Goal: Task Accomplishment & Management: Use online tool/utility

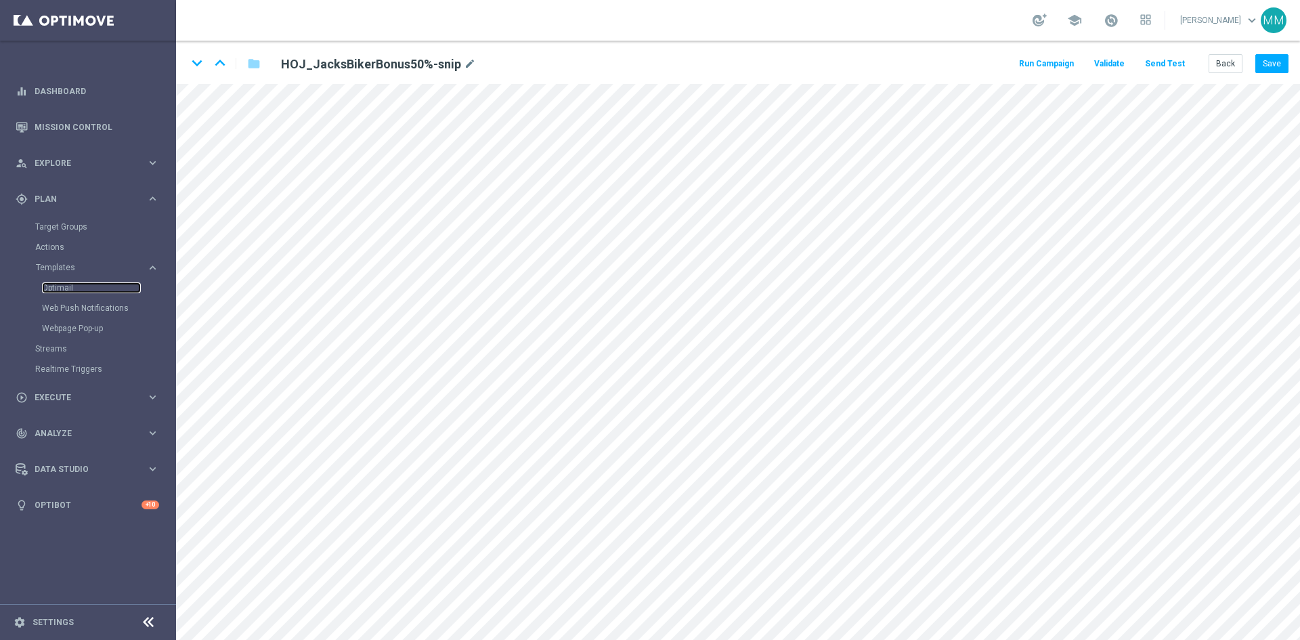
click at [89, 282] on link "Optimail" at bounding box center [91, 287] width 99 height 11
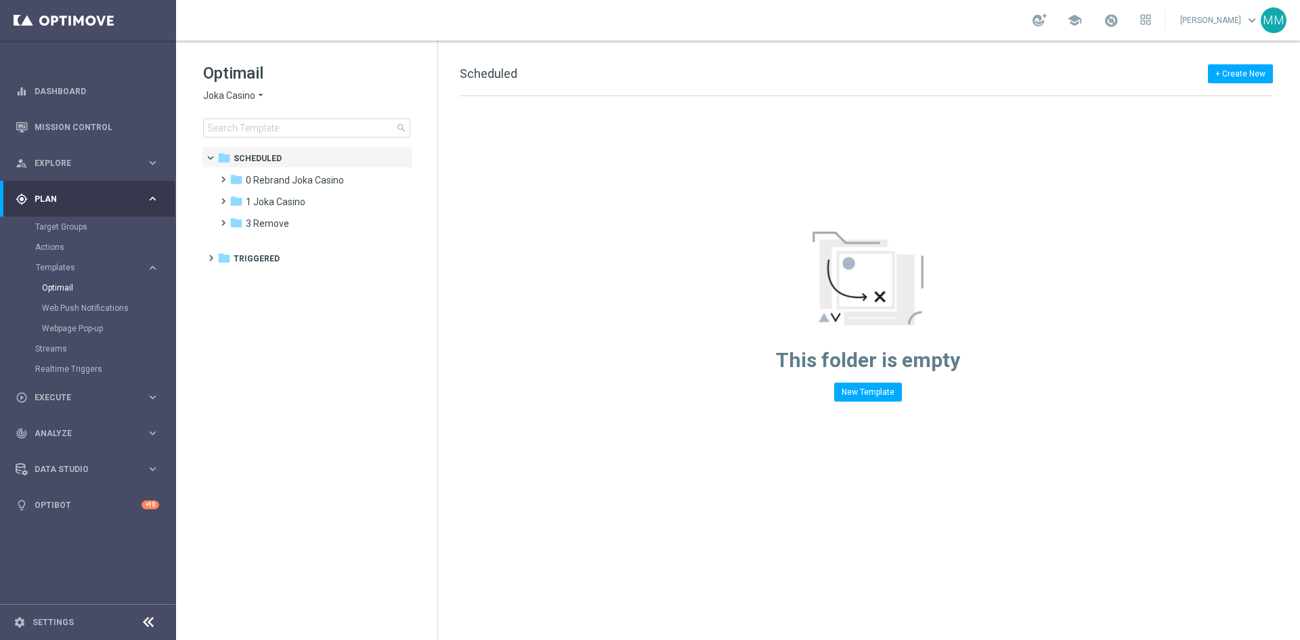
click at [251, 99] on span "Joka Casino" at bounding box center [229, 95] width 52 height 13
click at [0, 0] on span "Casino-Mate" at bounding box center [0, 0] width 0 height 0
click at [287, 187] on div "folder 1 Daily" at bounding box center [308, 181] width 156 height 16
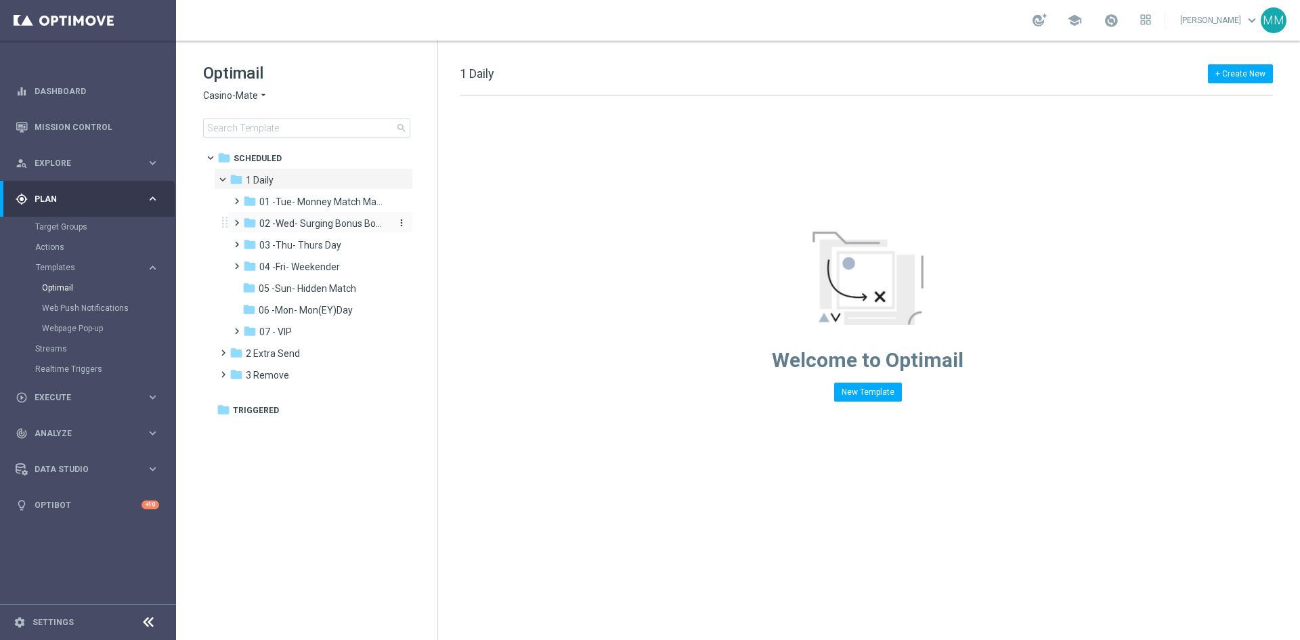
click at [315, 227] on span "02 -Wed- Surging Bonus Booster" at bounding box center [323, 223] width 128 height 12
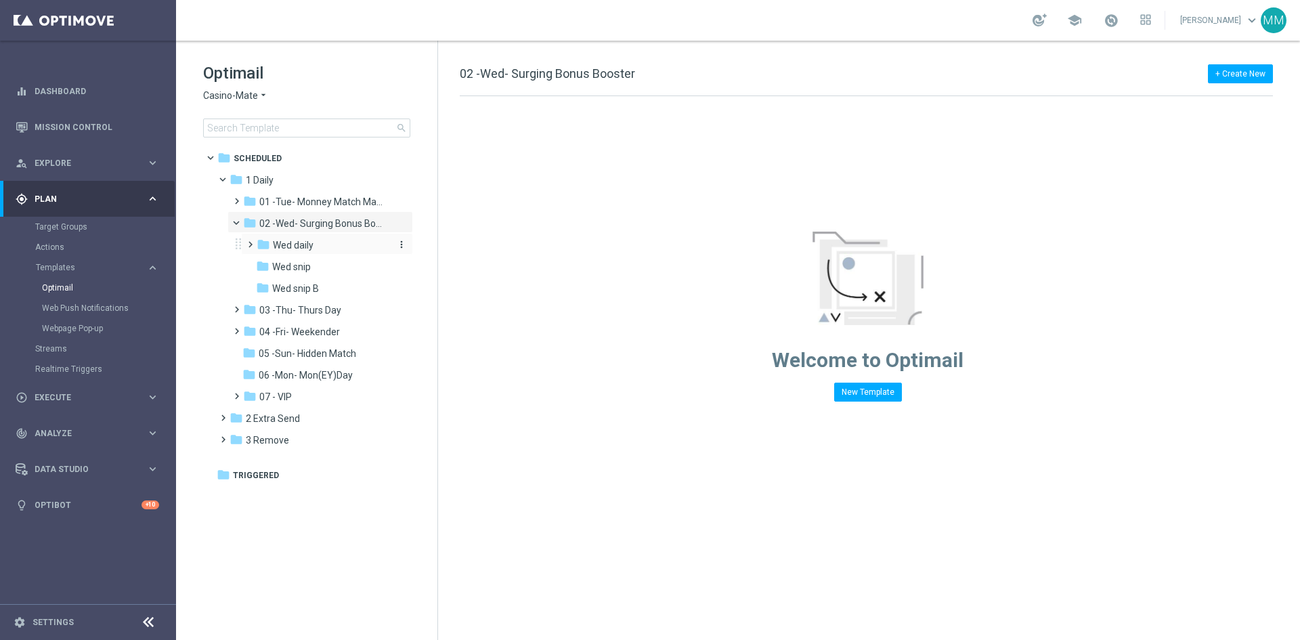
click at [330, 246] on div "folder Wed daily" at bounding box center [323, 246] width 133 height 16
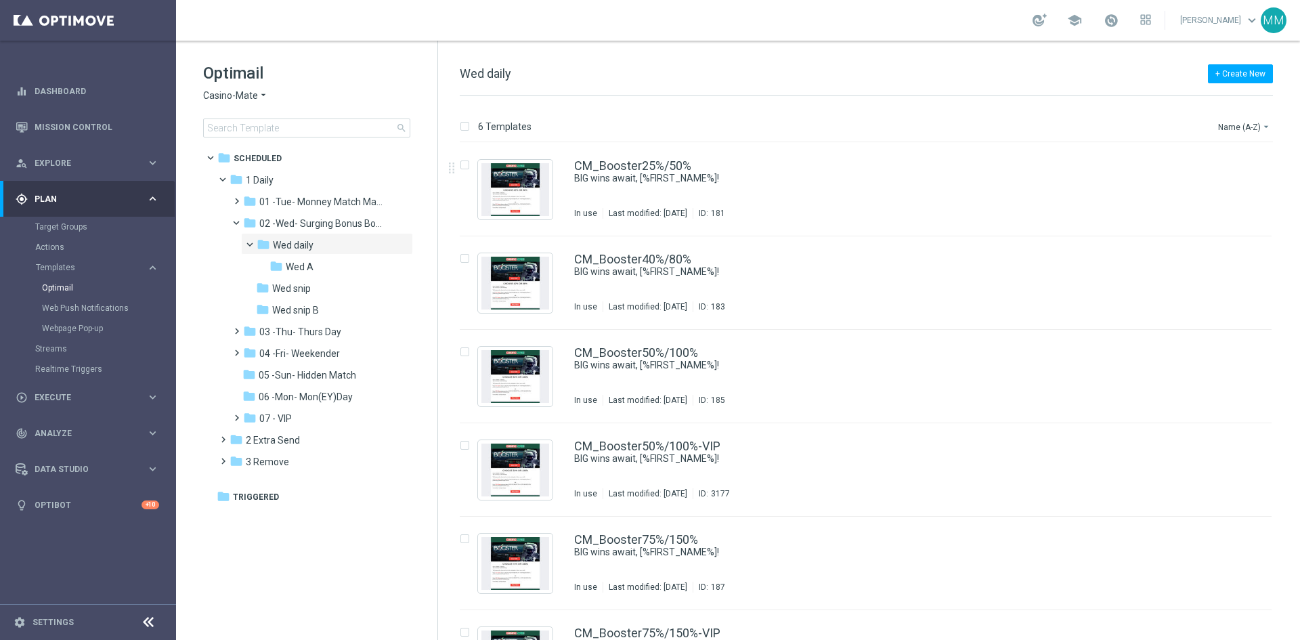
click at [689, 186] on div "CM_Booster25%/50% BIG wins await, [%FIRST_NAME%]! In use Last modified: Friday,…" at bounding box center [894, 189] width 641 height 59
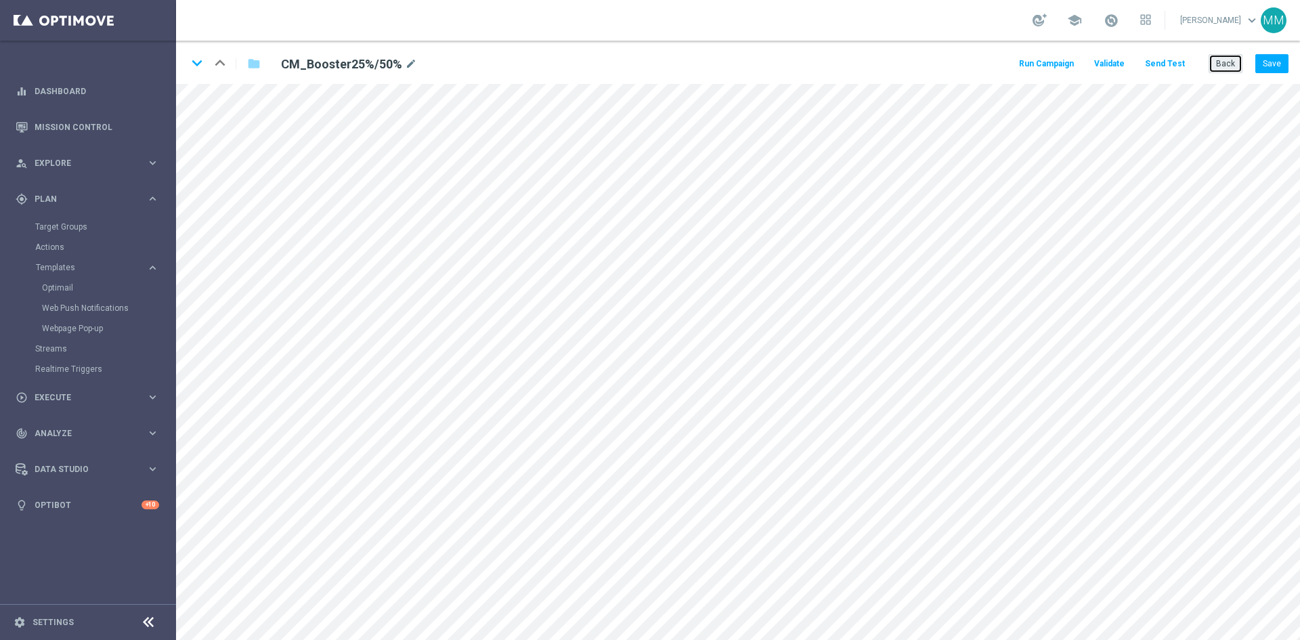
click at [1230, 63] on button "Back" at bounding box center [1226, 63] width 34 height 19
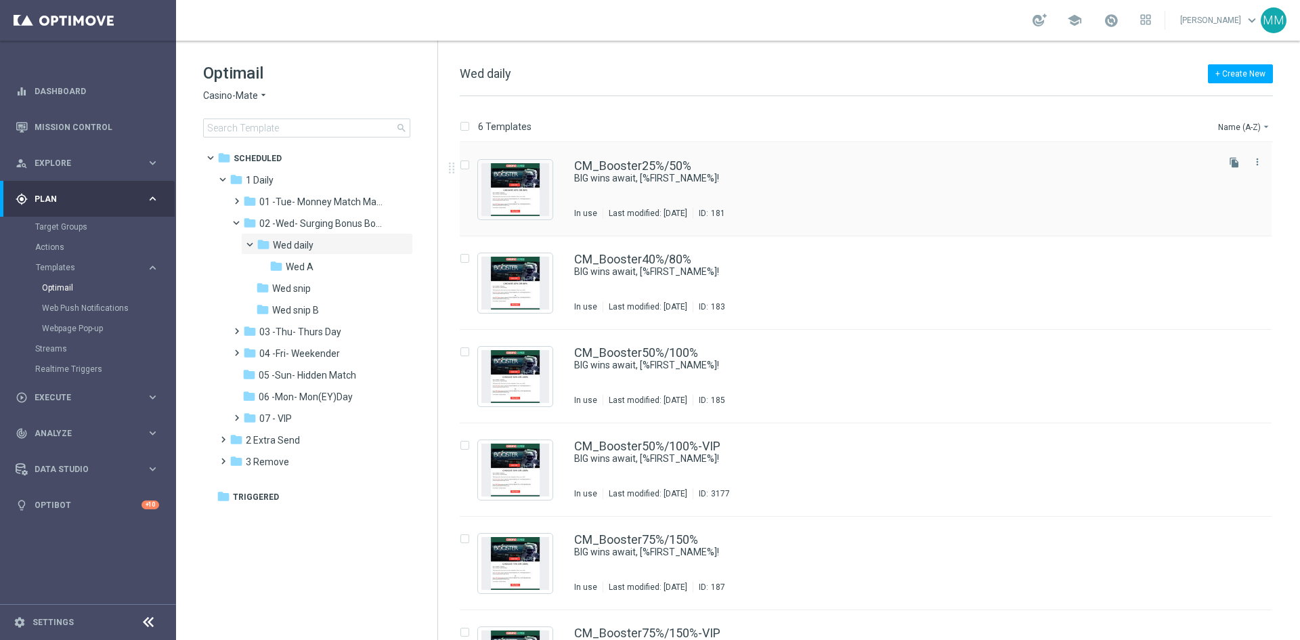
click at [1201, 205] on div "CM_Booster25%/50% BIG wins await, [%FIRST_NAME%]! In use Last modified: Friday,…" at bounding box center [894, 189] width 641 height 59
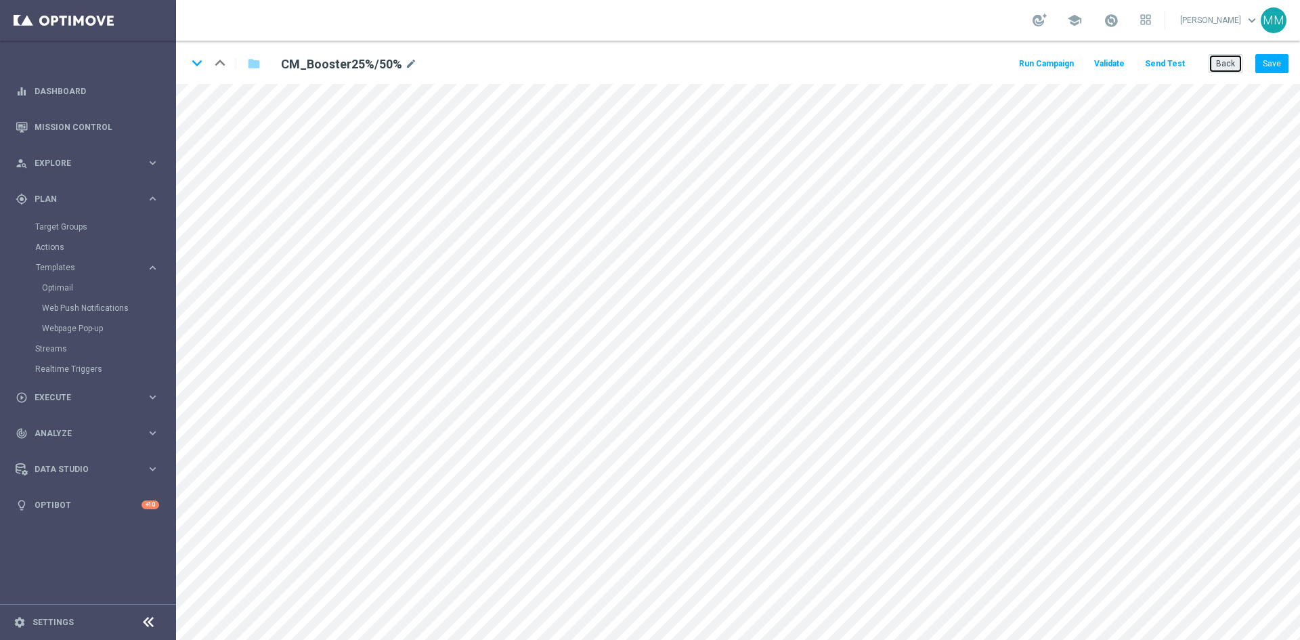
click at [1227, 59] on button "Back" at bounding box center [1226, 63] width 34 height 19
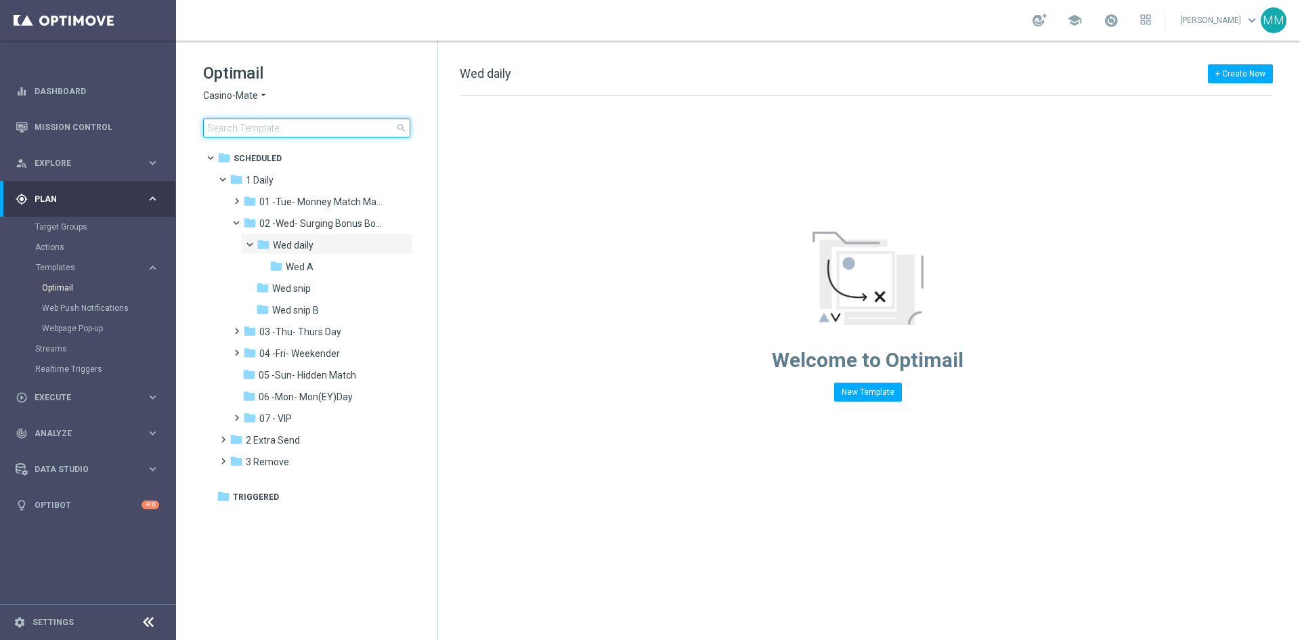
click at [263, 123] on input at bounding box center [306, 128] width 207 height 19
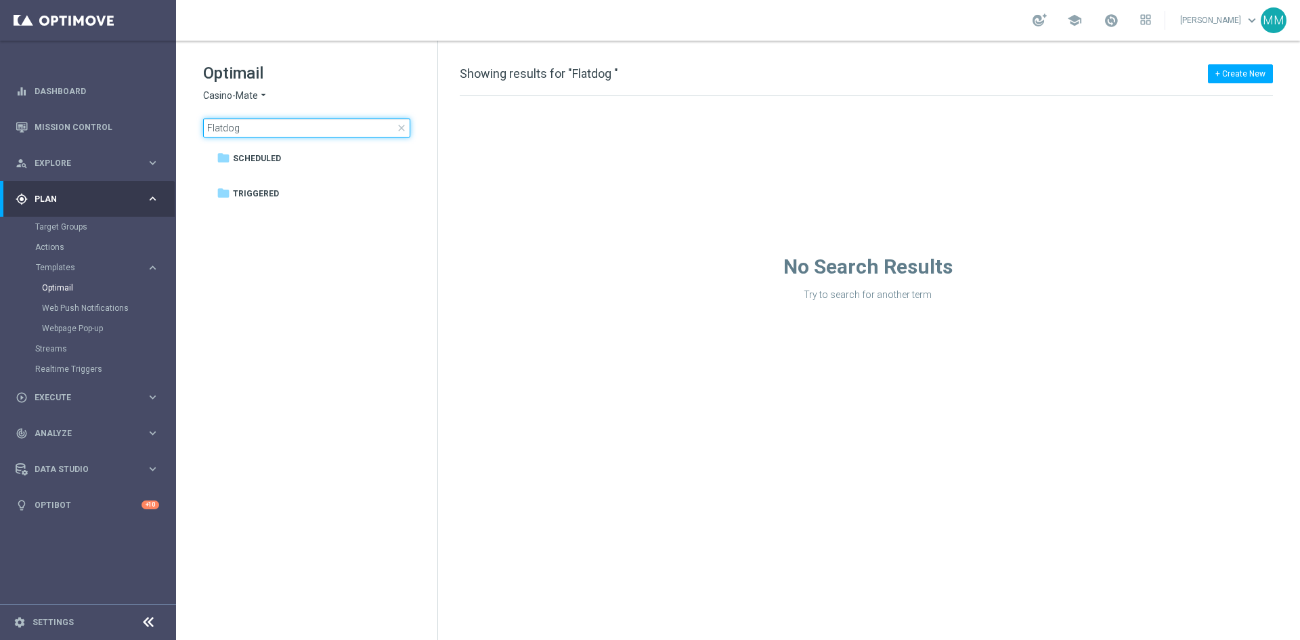
click at [282, 126] on input "Flatdog" at bounding box center [306, 128] width 207 height 19
type input "Flatdog"
click at [406, 128] on span "close" at bounding box center [401, 128] width 11 height 11
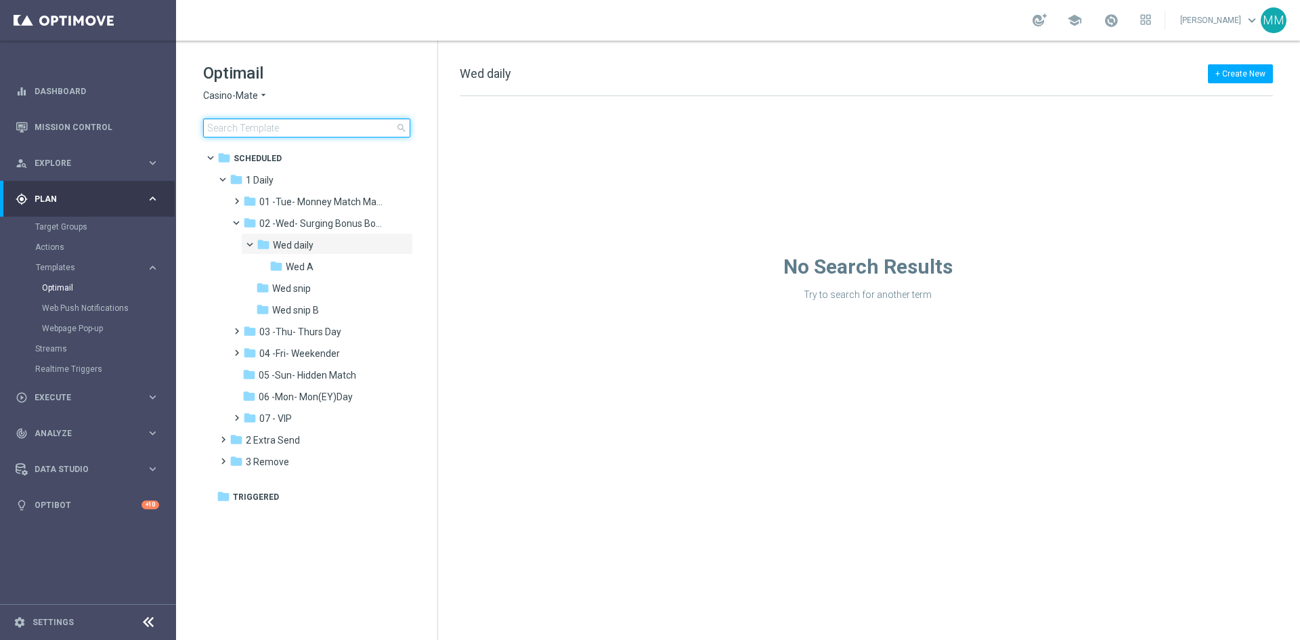
click at [360, 128] on input at bounding box center [306, 128] width 207 height 19
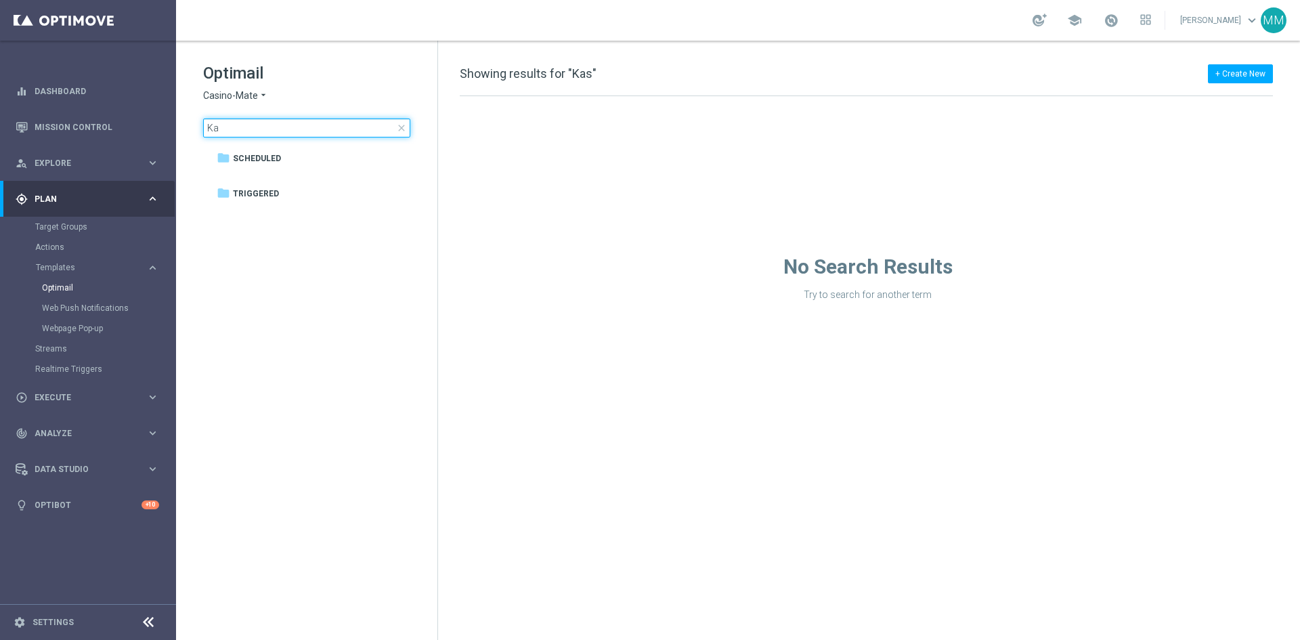
type input "K"
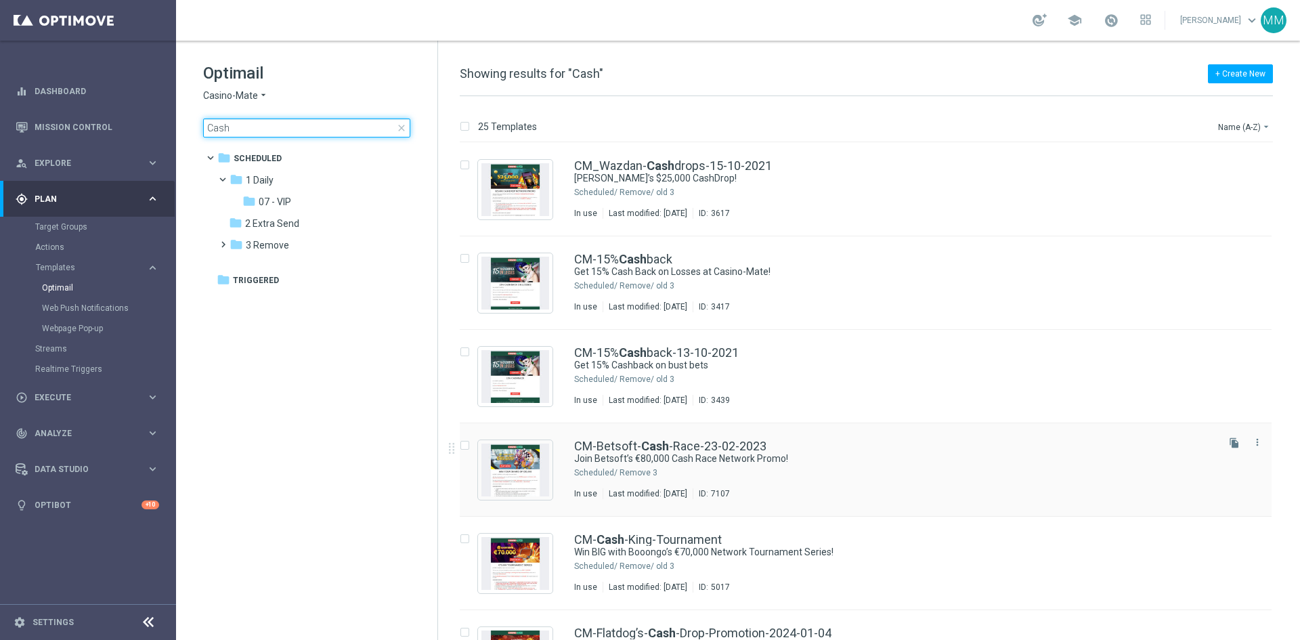
type input "Cash"
click at [725, 200] on div "CM_Wazdan- Cash drops-15-10-2021 Join Wazdan’s $25,000 CashDrop! Scheduled/ 3 R…" at bounding box center [894, 189] width 641 height 59
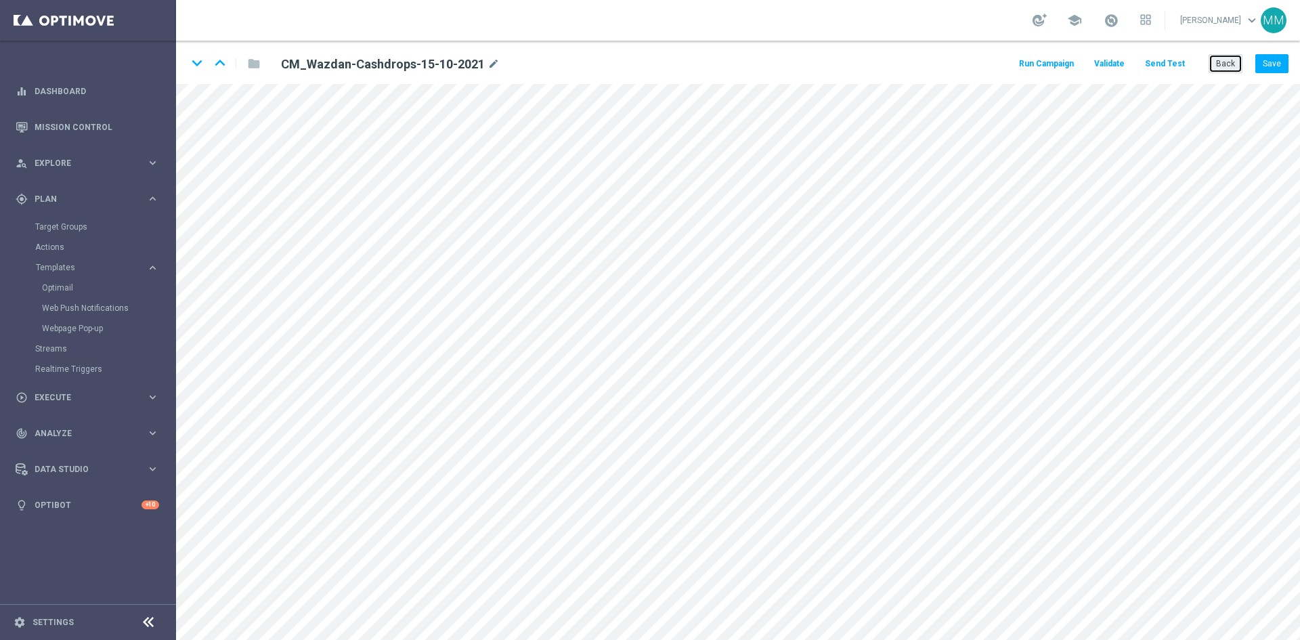
click at [1219, 72] on button "Back" at bounding box center [1226, 63] width 34 height 19
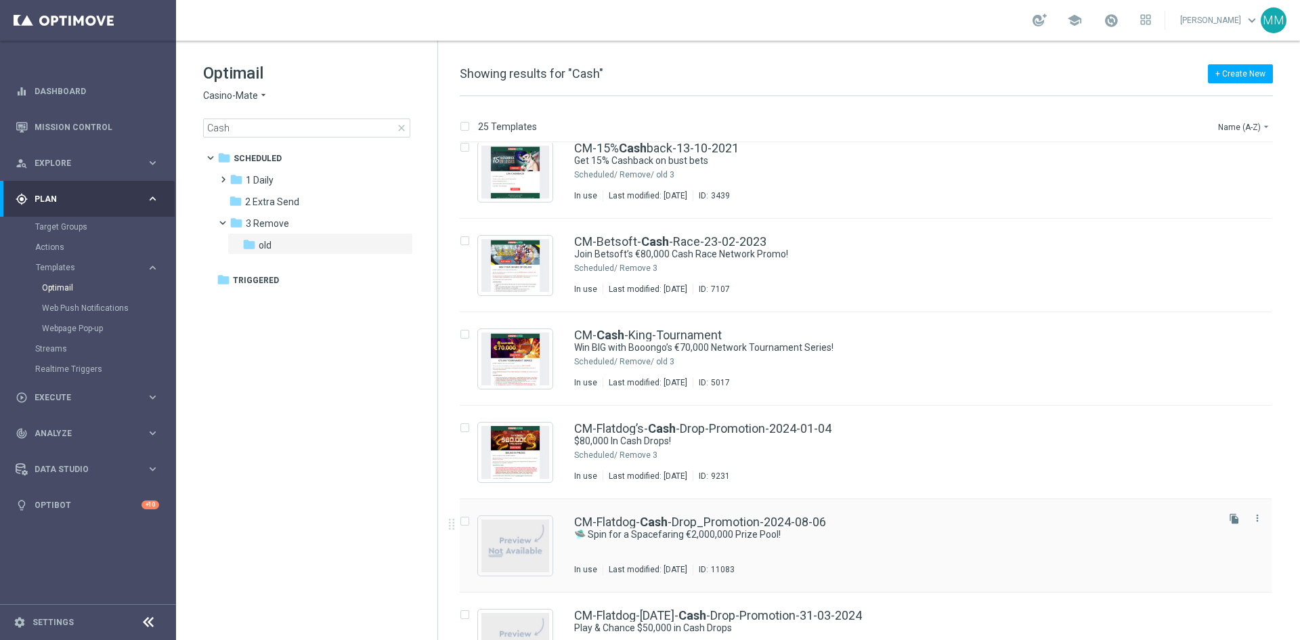
scroll to position [271, 0]
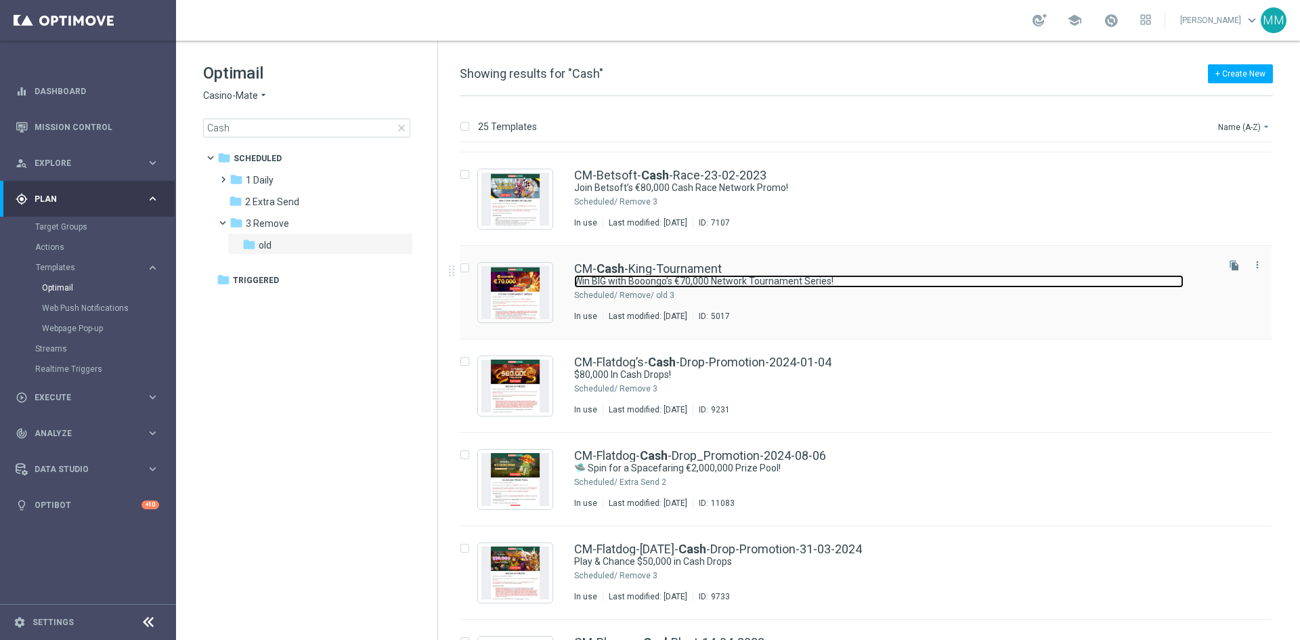
click at [726, 285] on link "Win BIG with Booongo’s €70,000 Network Tournament Series!" at bounding box center [878, 281] width 609 height 13
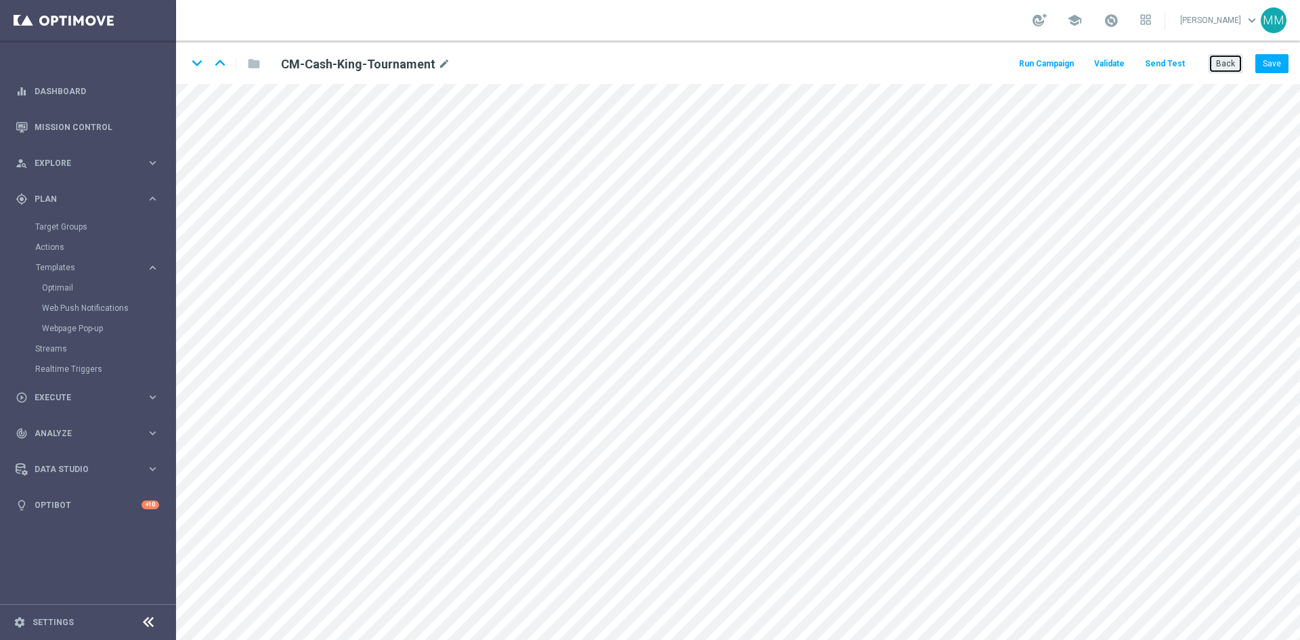
drag, startPoint x: 1220, startPoint y: 60, endPoint x: 1146, endPoint y: 123, distance: 96.6
click at [1221, 60] on button "Back" at bounding box center [1226, 63] width 34 height 19
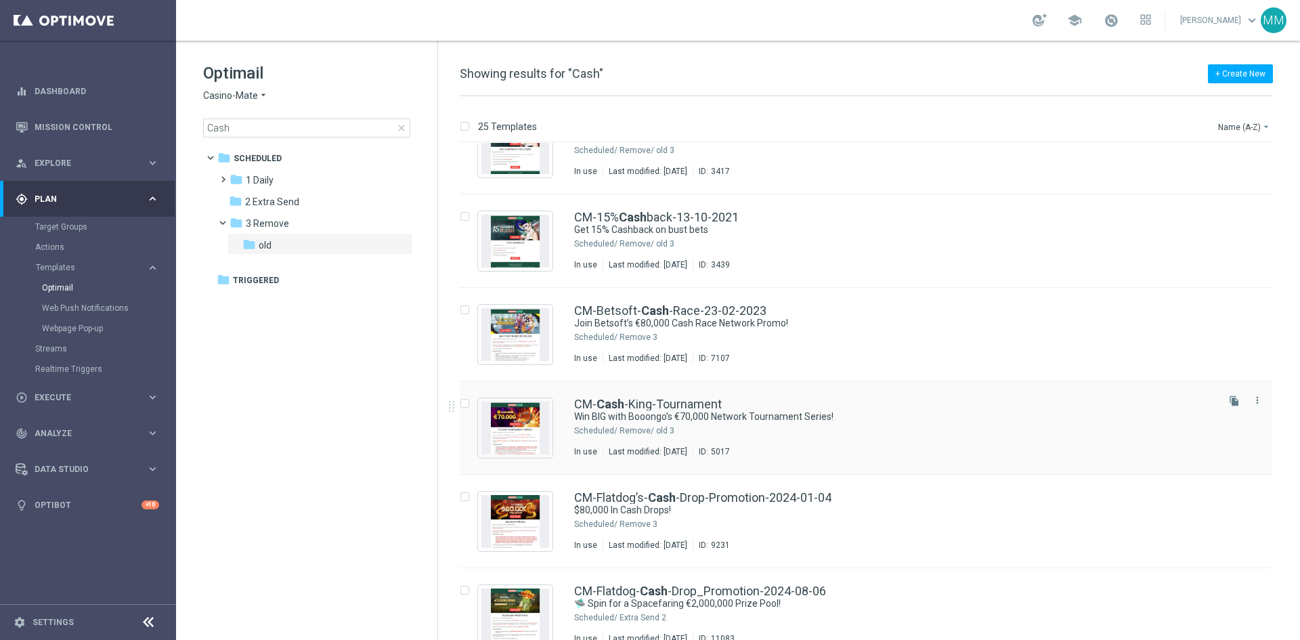
scroll to position [203, 0]
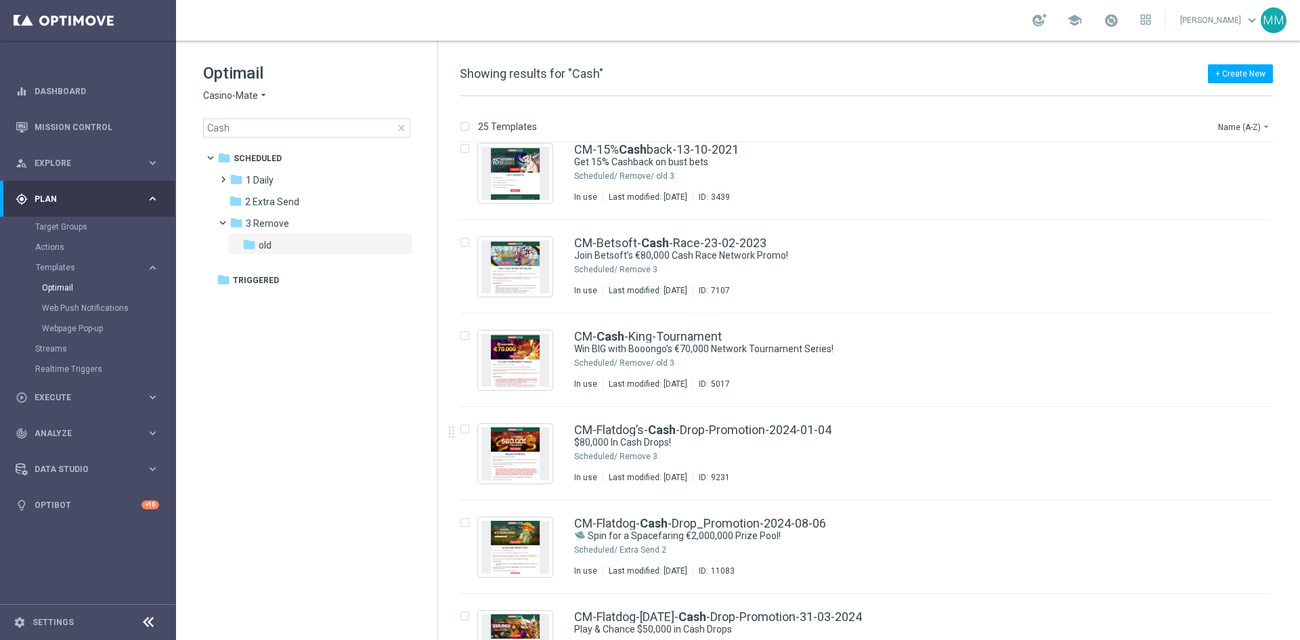
click at [712, 456] on div "3 Remove" at bounding box center [917, 456] width 595 height 11
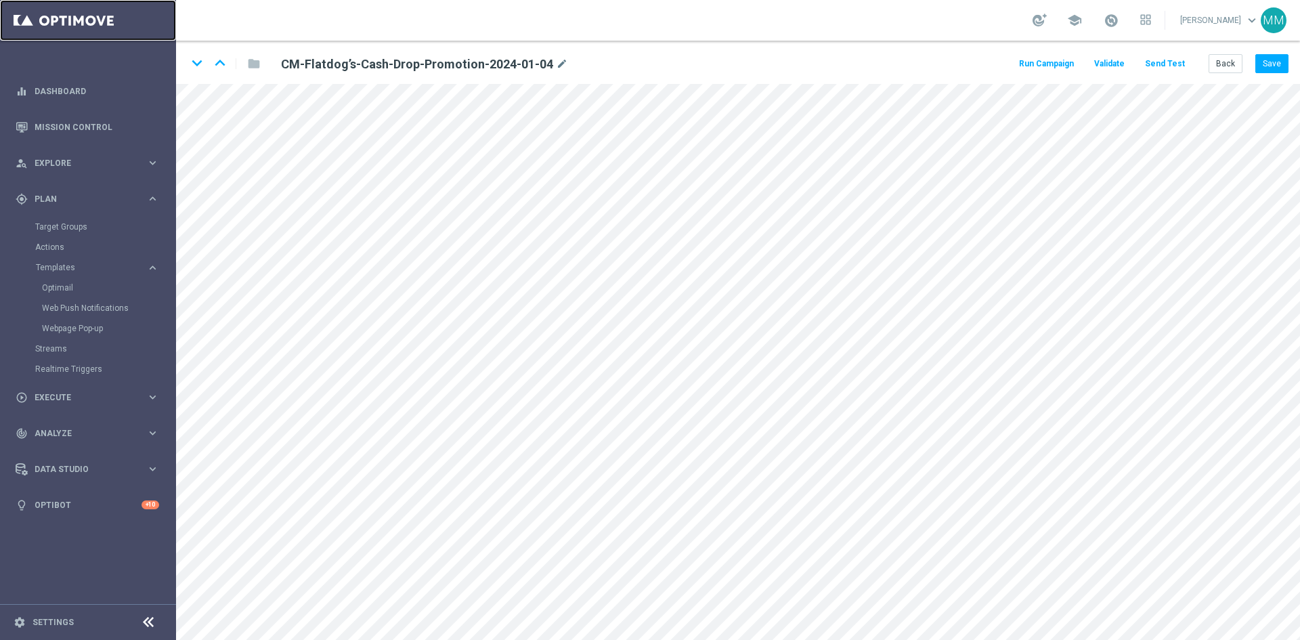
click at [56, 28] on link at bounding box center [88, 20] width 176 height 41
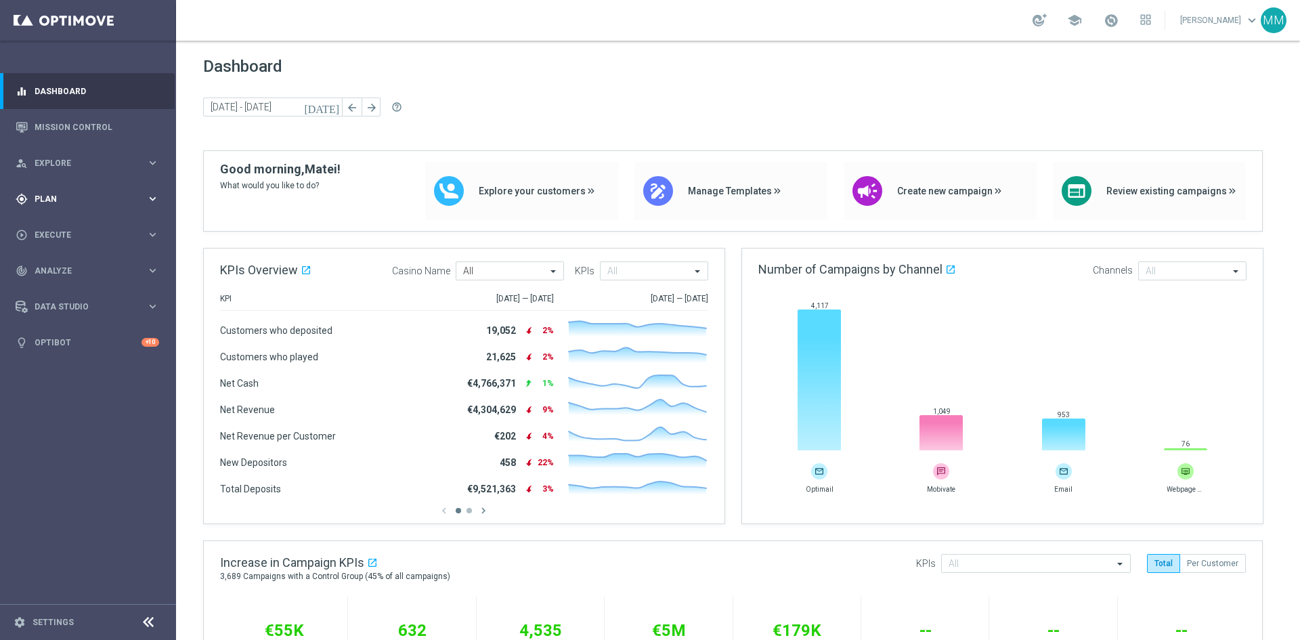
click at [147, 194] on icon "keyboard_arrow_right" at bounding box center [152, 198] width 13 height 13
click at [65, 283] on link "Optimail" at bounding box center [91, 287] width 99 height 11
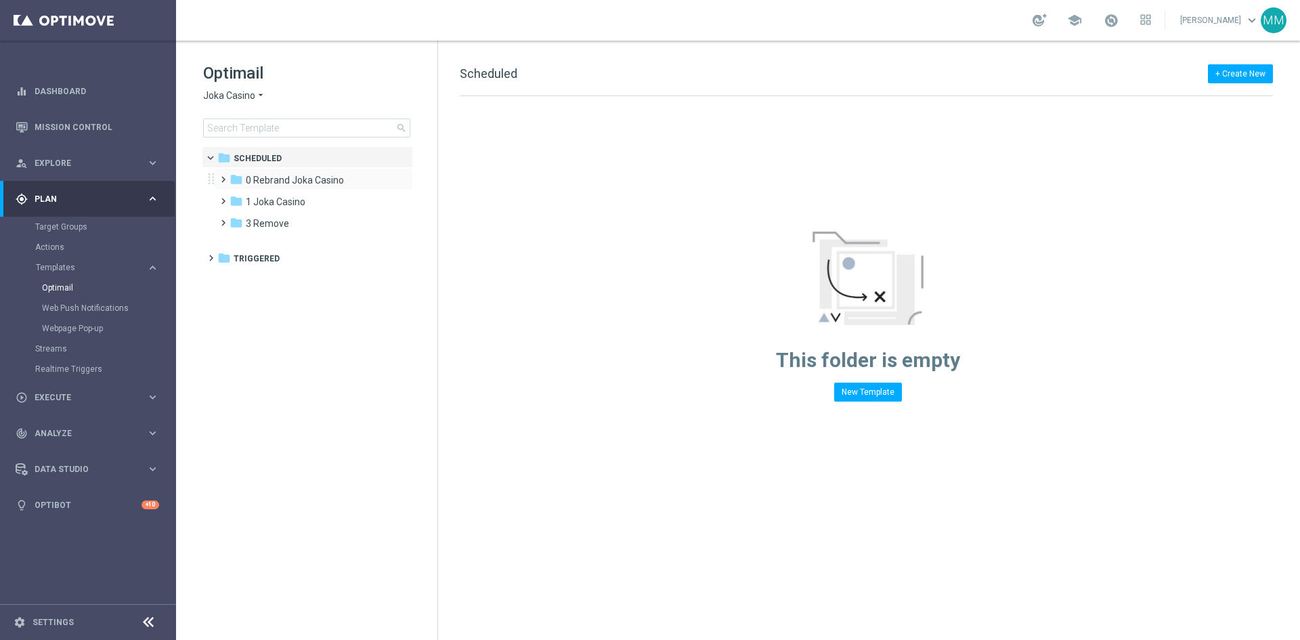
click at [223, 176] on span at bounding box center [220, 173] width 6 height 5
click at [270, 200] on span "1 New Daily" at bounding box center [283, 202] width 49 height 12
click at [223, 241] on span at bounding box center [220, 238] width 6 height 5
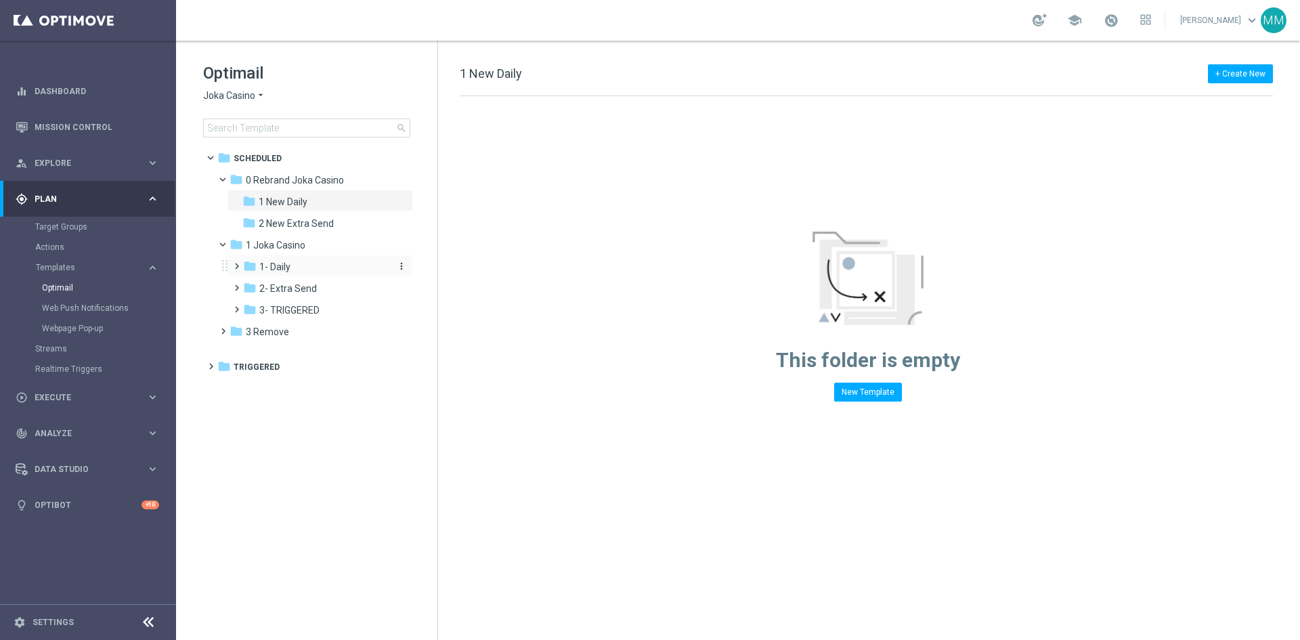
click at [280, 263] on span "1- Daily" at bounding box center [274, 267] width 31 height 12
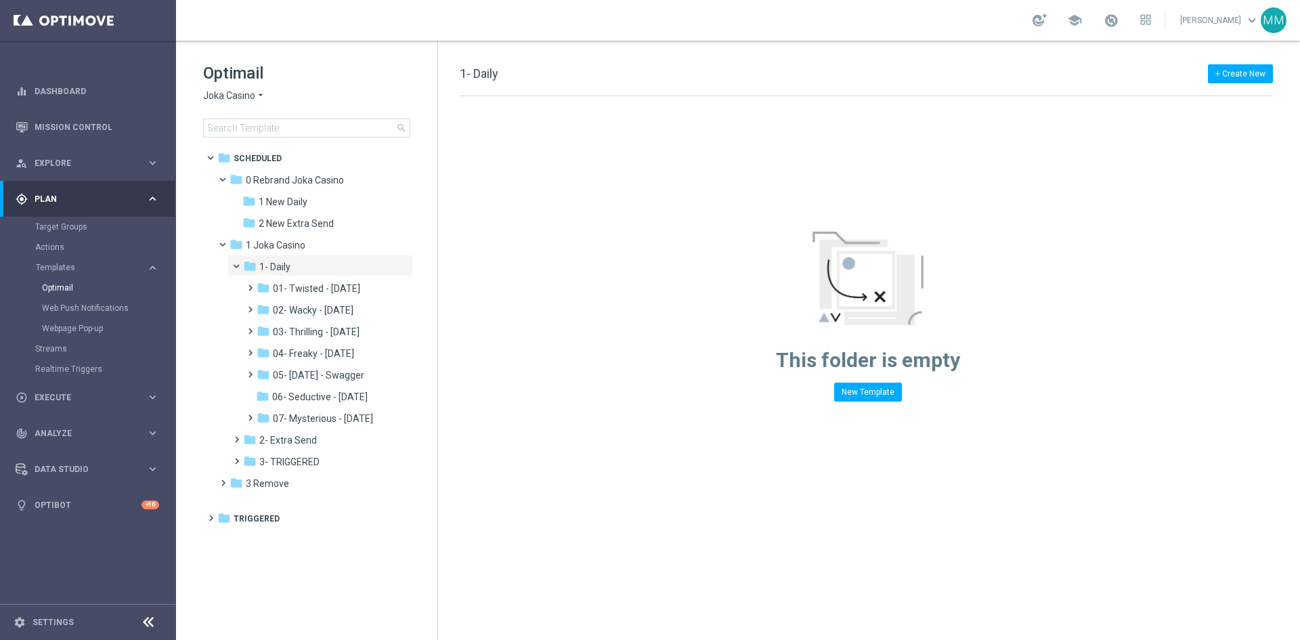
click at [244, 96] on span "Joka Casino" at bounding box center [229, 95] width 52 height 13
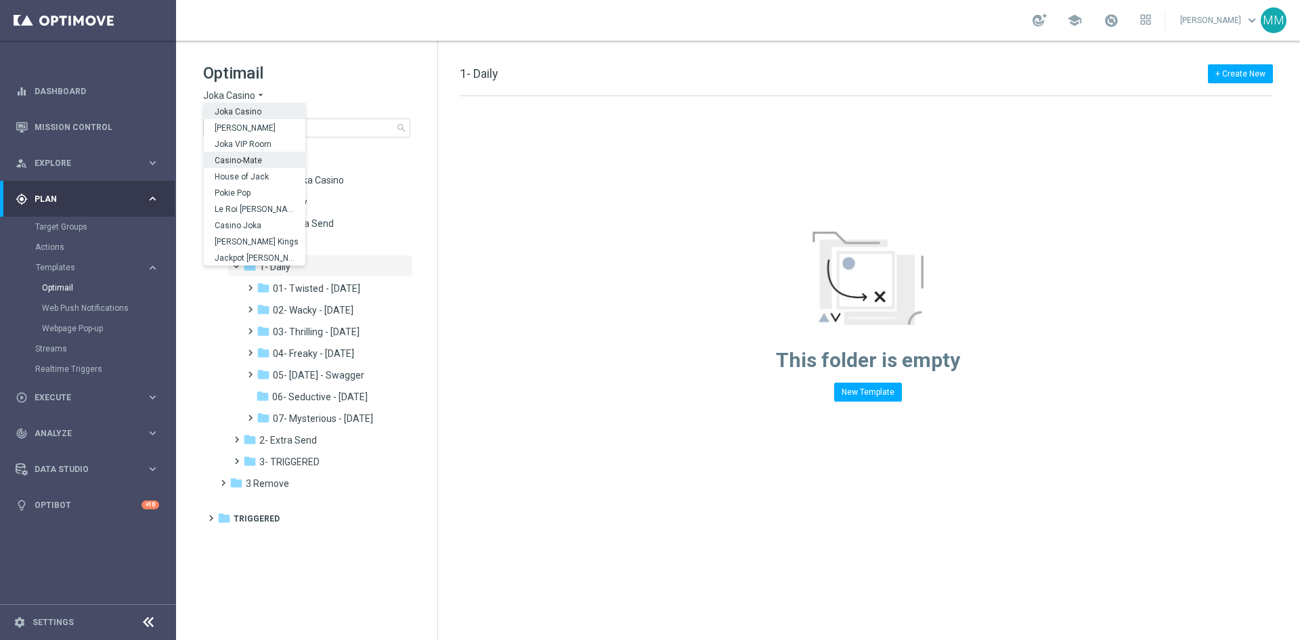
click at [0, 0] on span "Casino-Mate" at bounding box center [0, 0] width 0 height 0
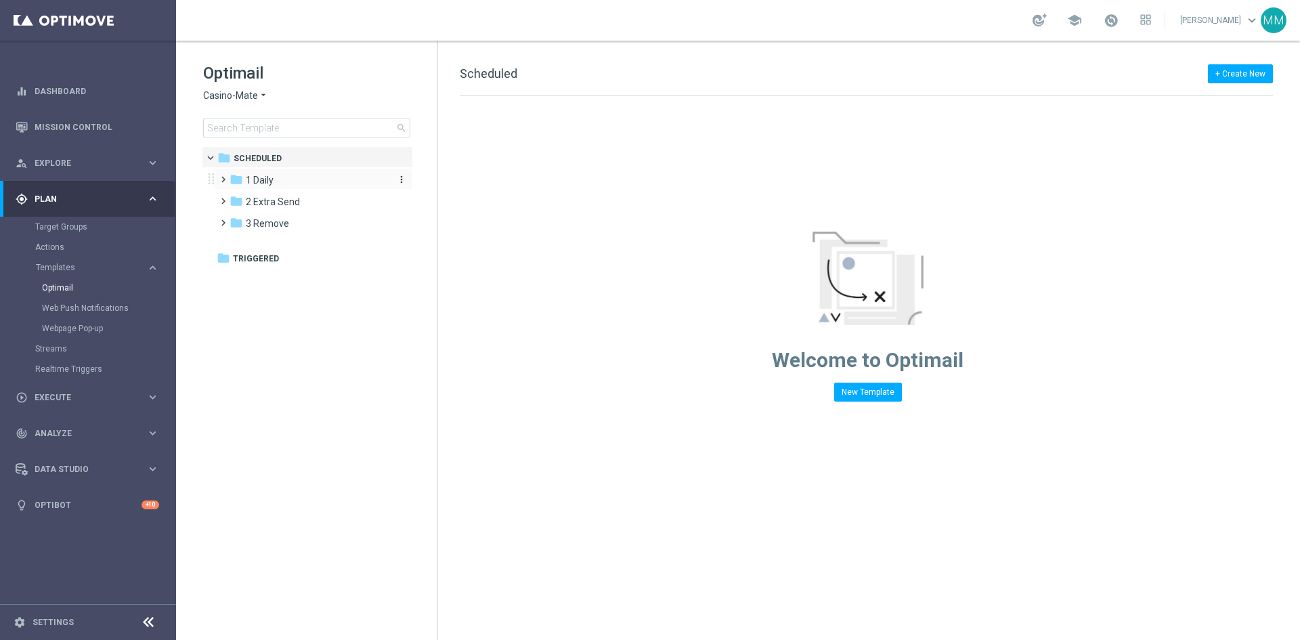
click at [266, 181] on span "1 Daily" at bounding box center [260, 180] width 28 height 12
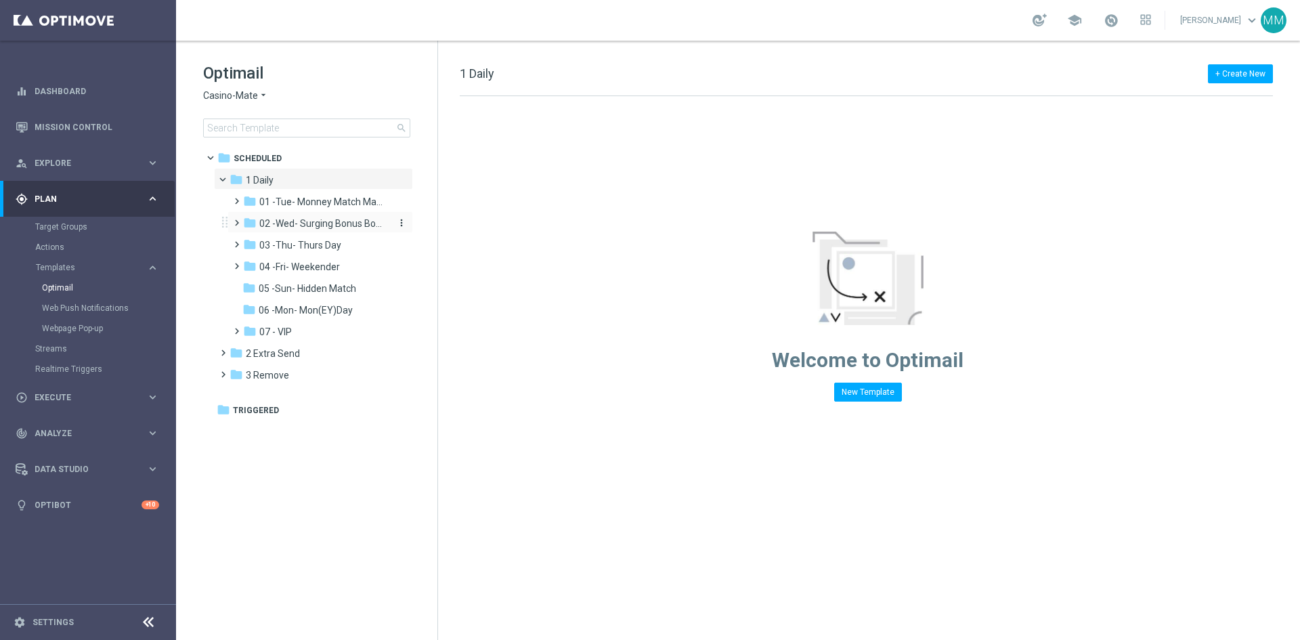
click at [286, 219] on span "02 -Wed- Surging Bonus Booster" at bounding box center [323, 223] width 128 height 12
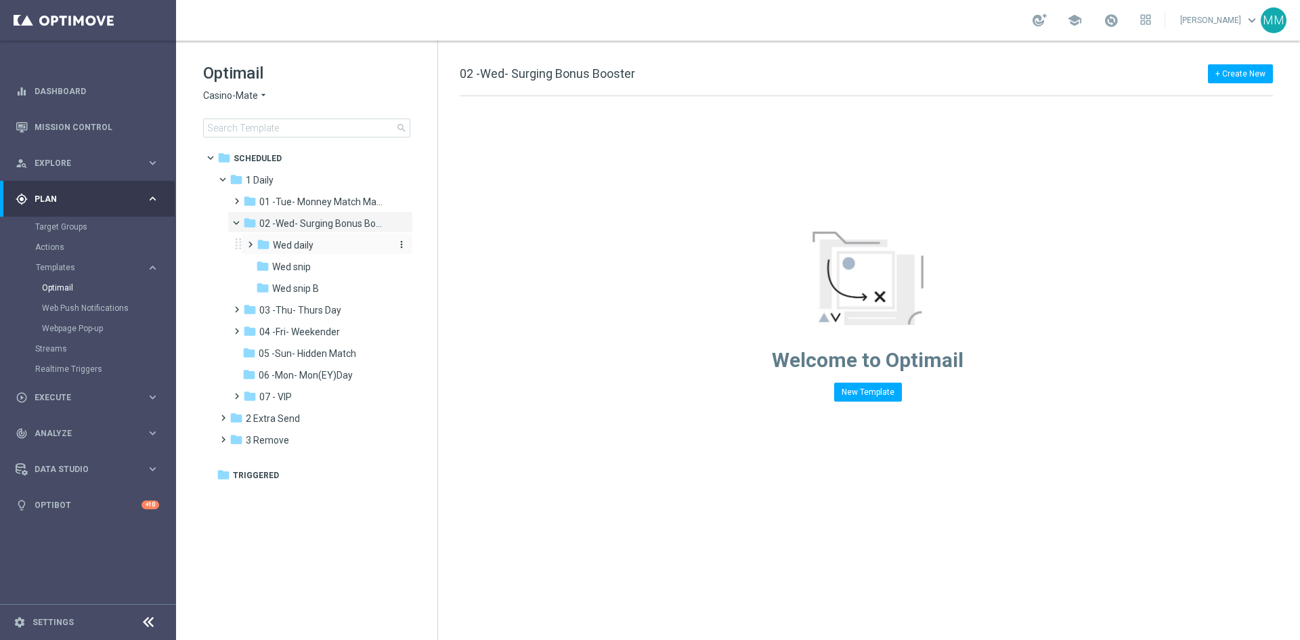
click at [326, 246] on div "folder Wed daily" at bounding box center [323, 246] width 133 height 16
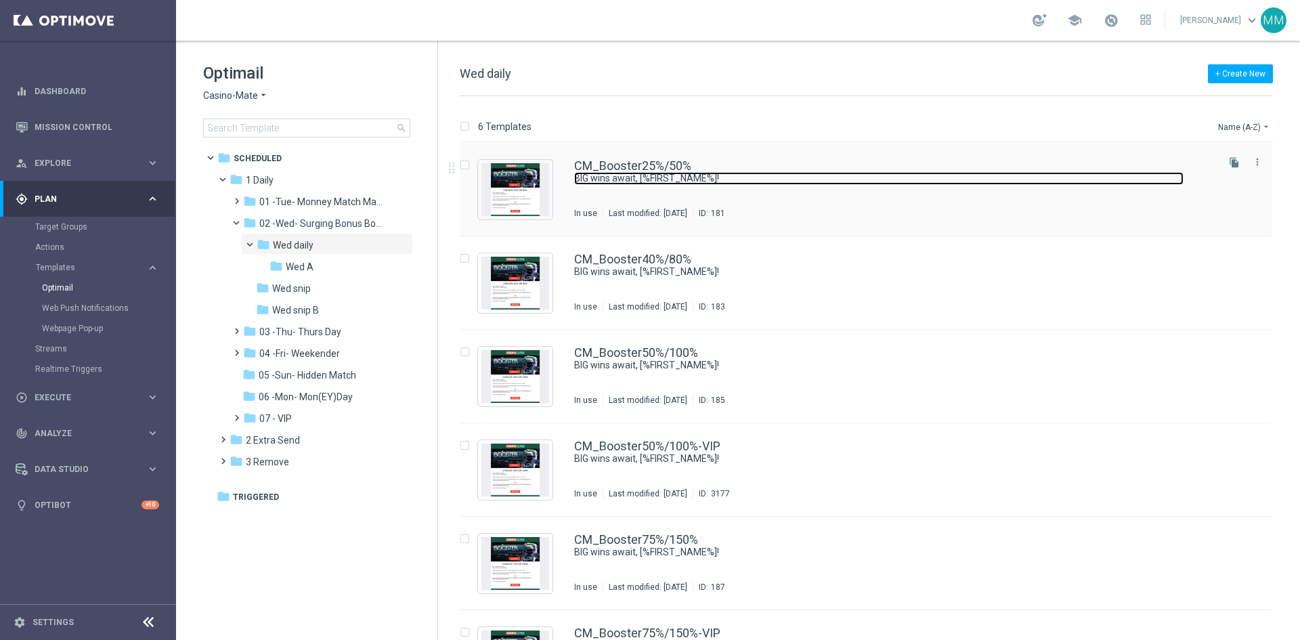
click at [775, 172] on link "BIG wins await, [%FIRST_NAME%]!" at bounding box center [878, 178] width 609 height 13
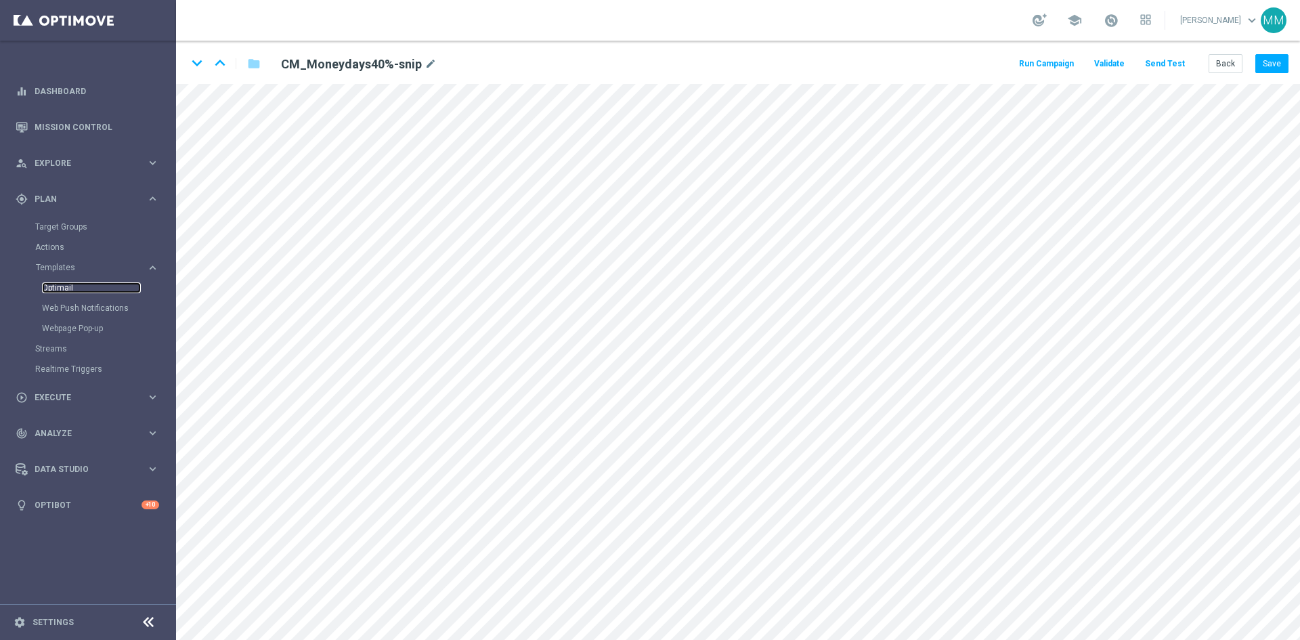
click at [63, 288] on link "Optimail" at bounding box center [91, 287] width 99 height 11
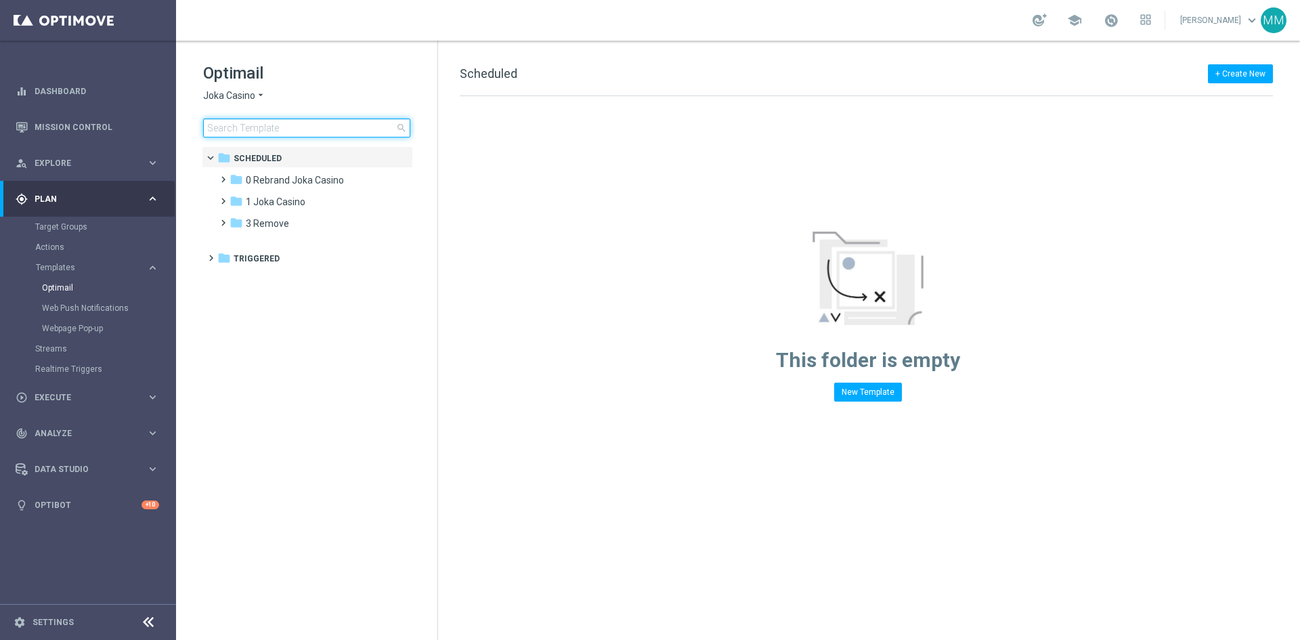
click at [261, 125] on input at bounding box center [306, 128] width 207 height 19
click at [251, 100] on span "Joka Casino" at bounding box center [229, 95] width 52 height 13
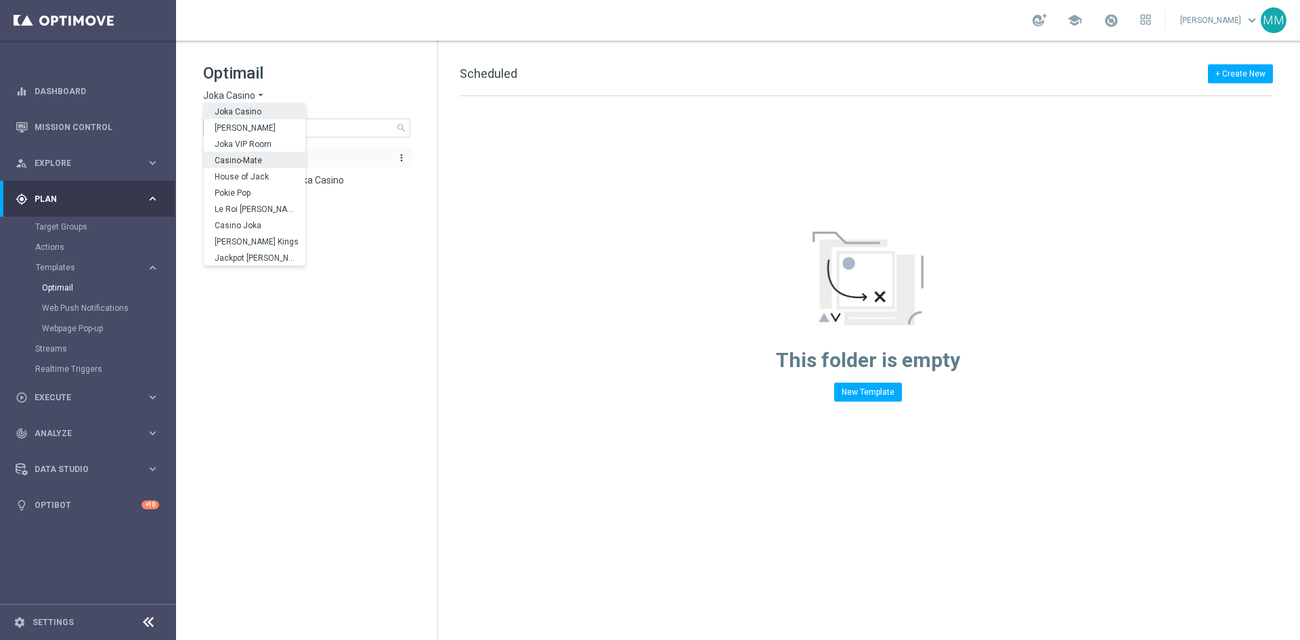
click at [0, 0] on span "Casino-Mate" at bounding box center [0, 0] width 0 height 0
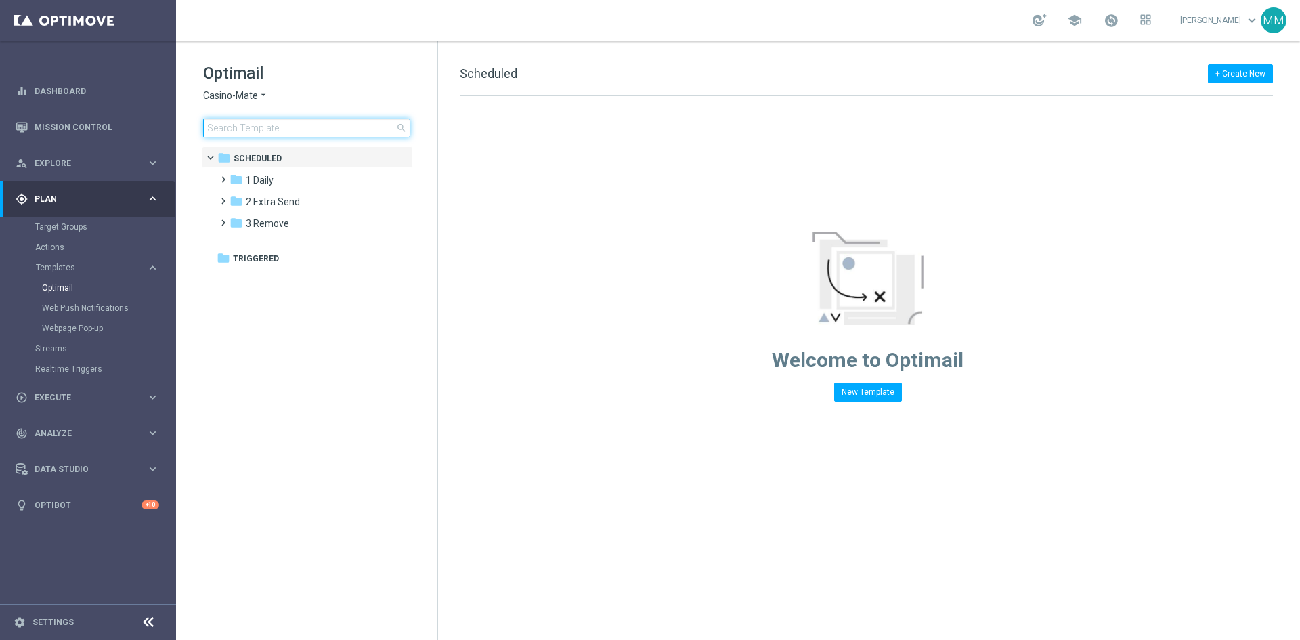
click at [259, 121] on input at bounding box center [306, 128] width 207 height 19
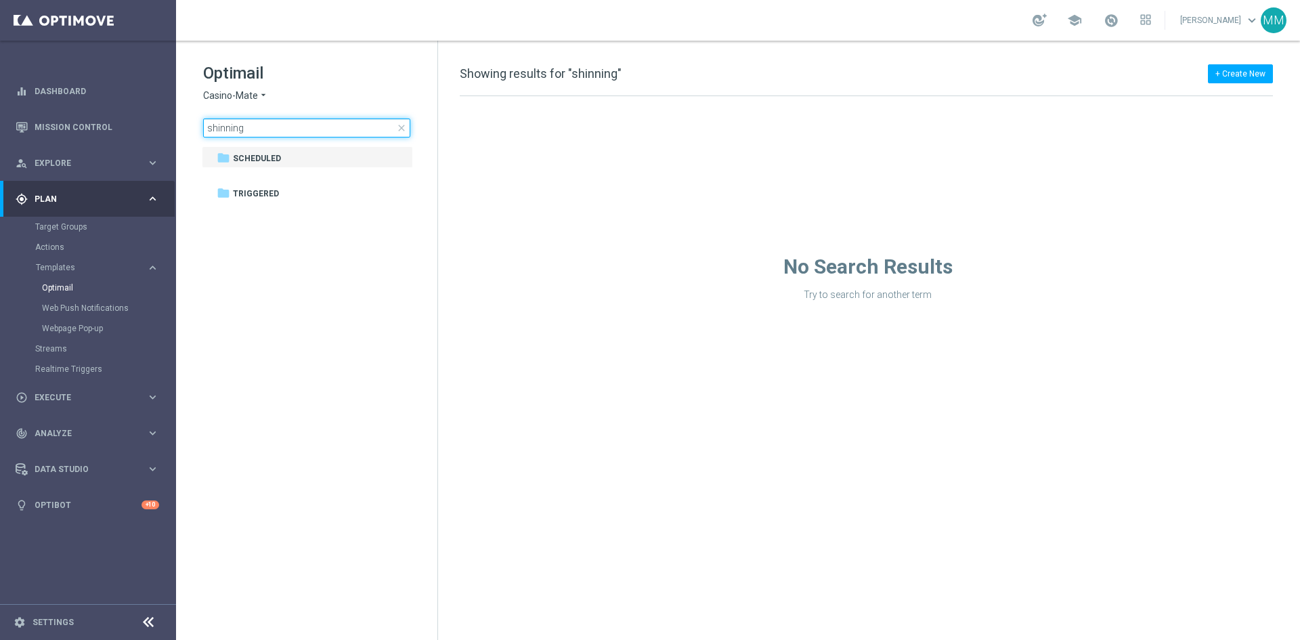
click at [245, 130] on input "shinning" at bounding box center [306, 128] width 207 height 19
click at [246, 130] on input "shinning" at bounding box center [306, 128] width 207 height 19
click at [248, 129] on input "shinning" at bounding box center [306, 128] width 207 height 19
type input "shinning"
click at [399, 122] on input "shinning" at bounding box center [306, 128] width 207 height 19
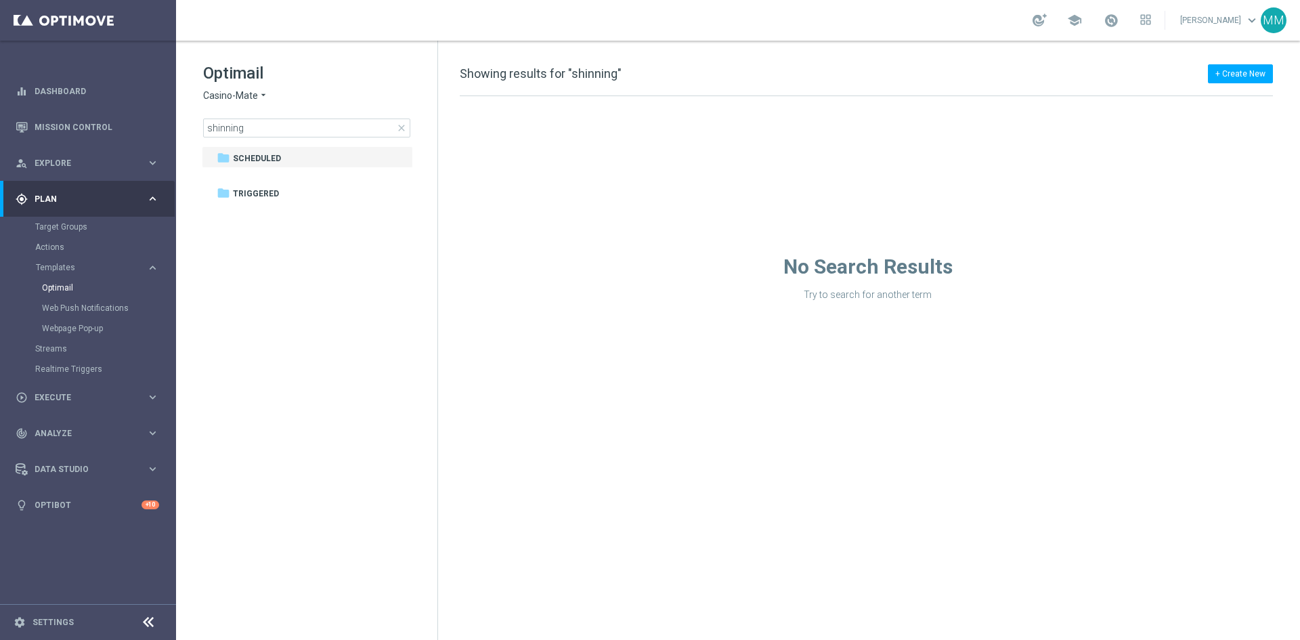
click at [401, 123] on span "close" at bounding box center [401, 128] width 11 height 11
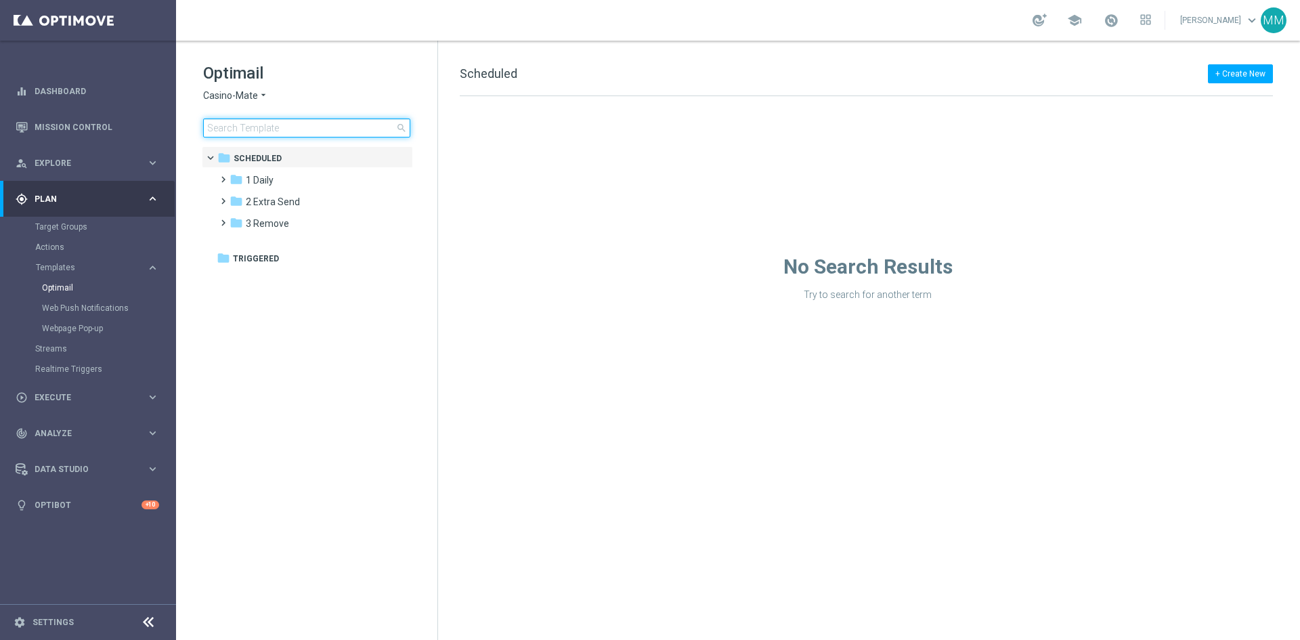
click at [353, 126] on input at bounding box center [306, 128] width 207 height 19
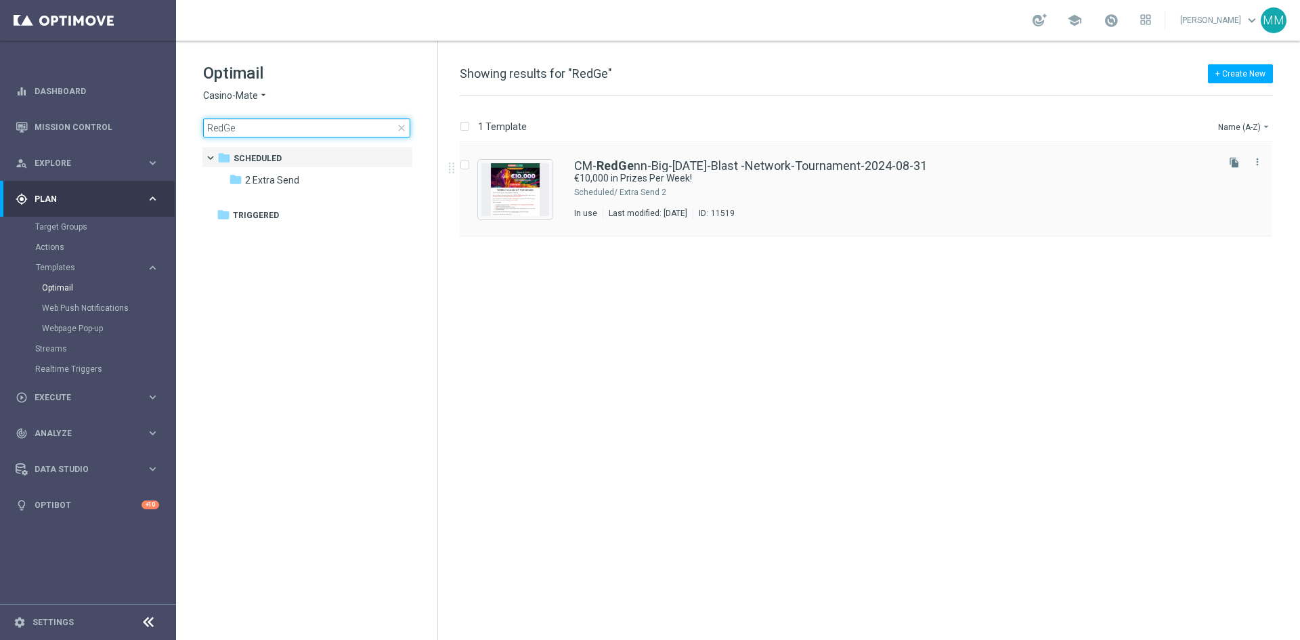
type input "RedGe"
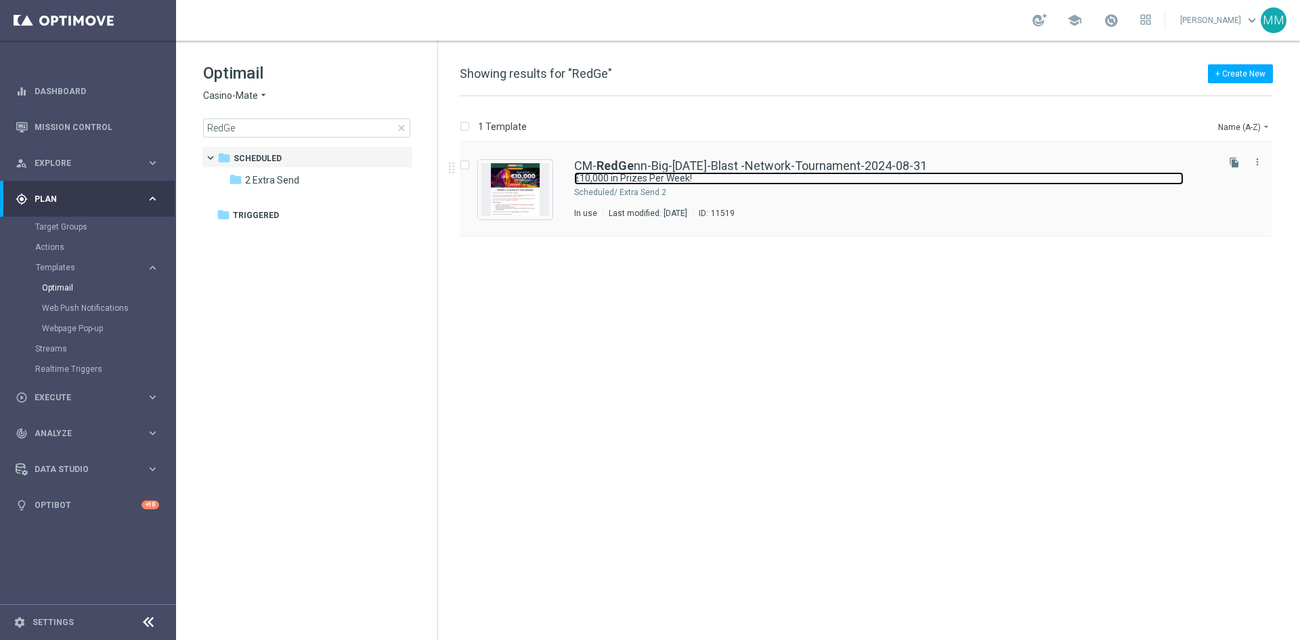
click at [640, 175] on link "€10,000 in Prizes Per Week!" at bounding box center [878, 178] width 609 height 13
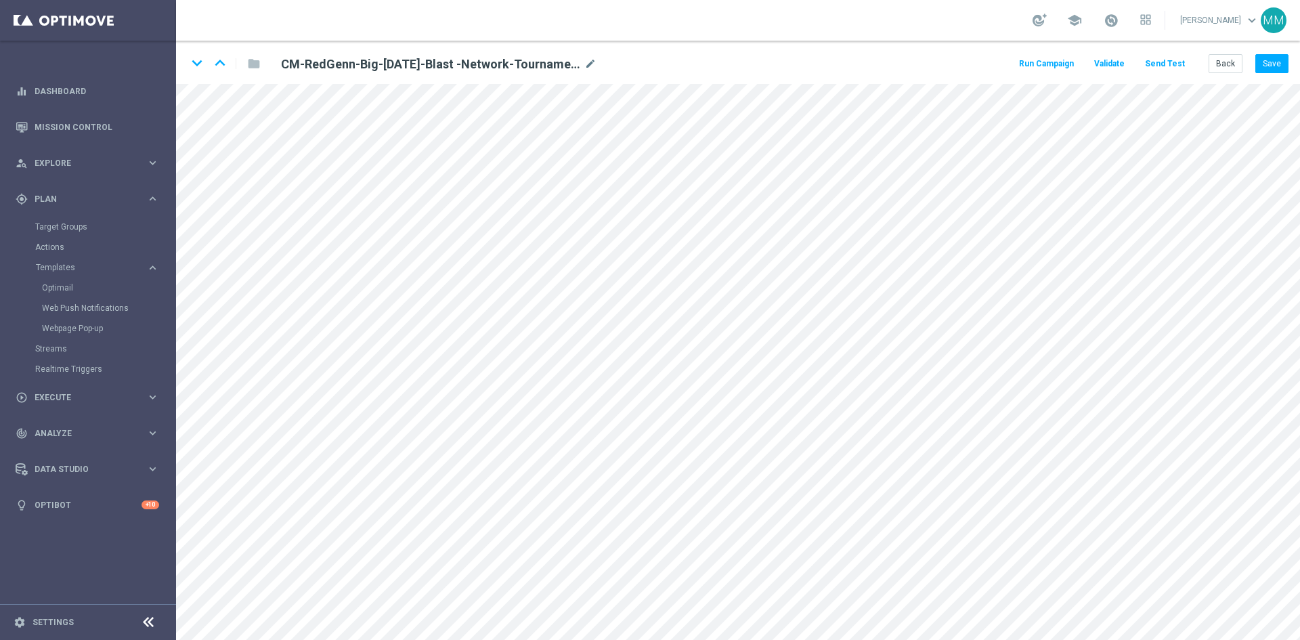
click at [1221, 75] on div "keyboard_arrow_down keyboard_arrow_up folder CM-RedGenn-Big-[DATE]-Blast -Netwo…" at bounding box center [738, 62] width 1124 height 43
click at [1211, 68] on button "Back" at bounding box center [1226, 63] width 34 height 19
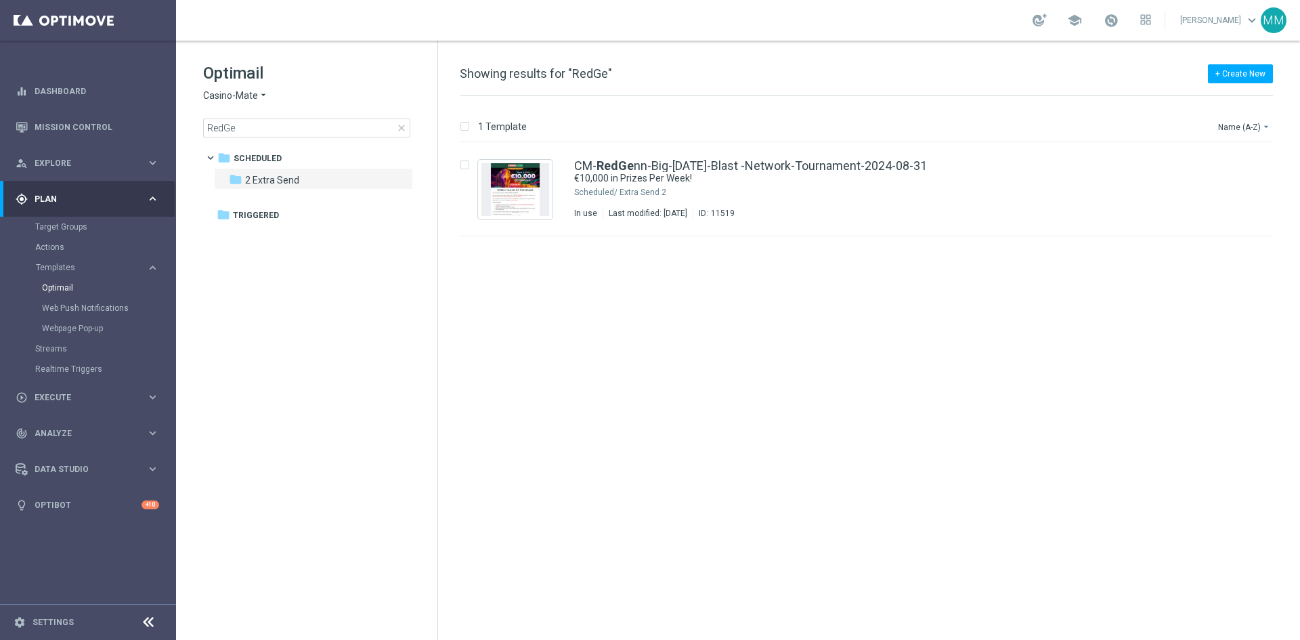
click at [240, 97] on span "Casino-Mate" at bounding box center [230, 95] width 55 height 13
click at [314, 86] on div "Optimail Casino-Mate arrow_drop_down × Casino-Mate RedGe close" at bounding box center [320, 99] width 234 height 75
click at [404, 131] on span "close" at bounding box center [401, 128] width 11 height 11
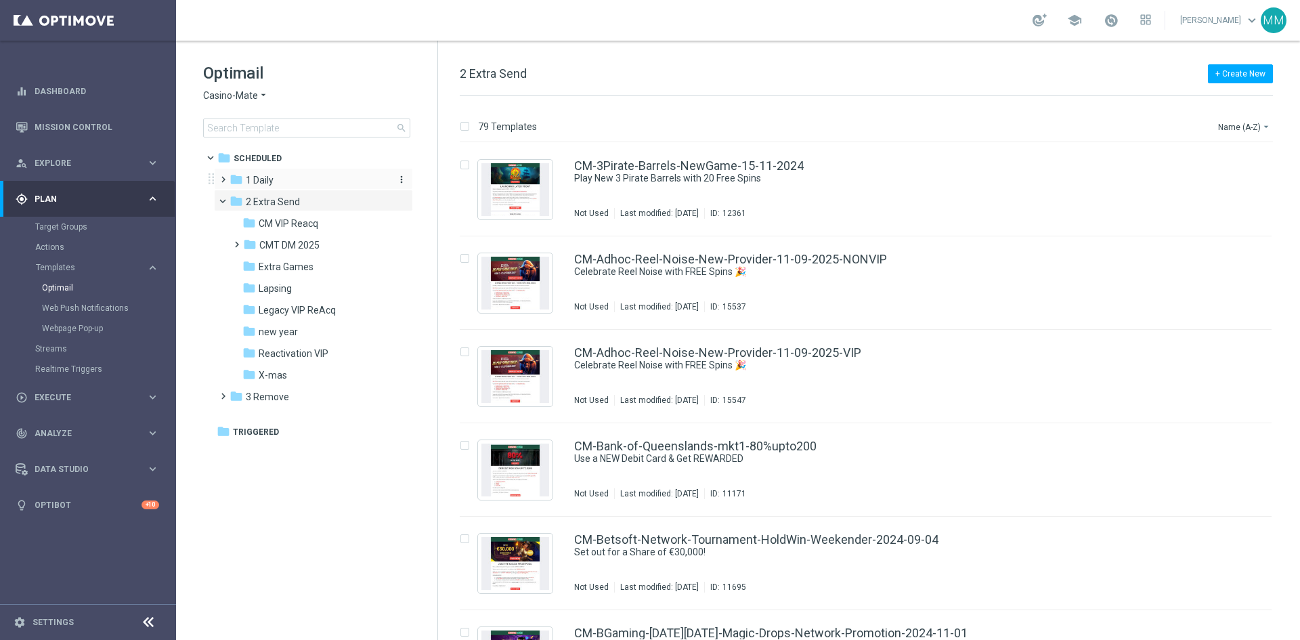
click at [278, 177] on div "folder 1 Daily" at bounding box center [308, 181] width 156 height 16
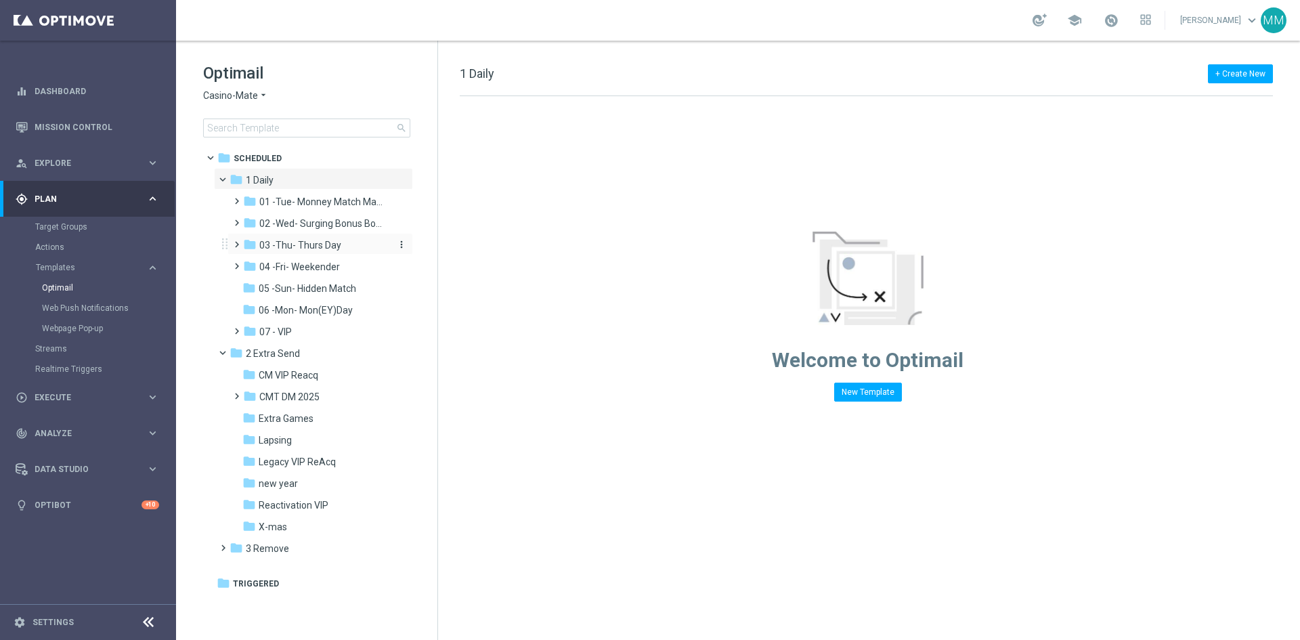
click at [346, 247] on div "folder 03 -Thu- Thurs Day" at bounding box center [315, 246] width 144 height 16
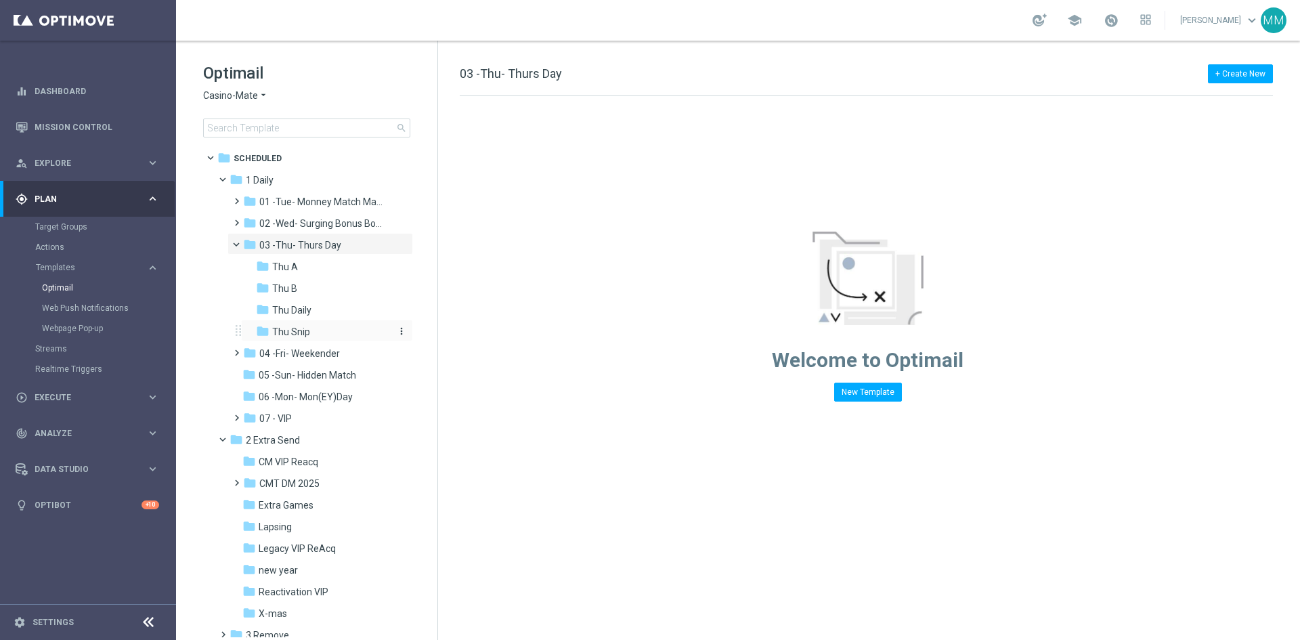
click at [306, 333] on span "Thu Snip" at bounding box center [291, 332] width 38 height 12
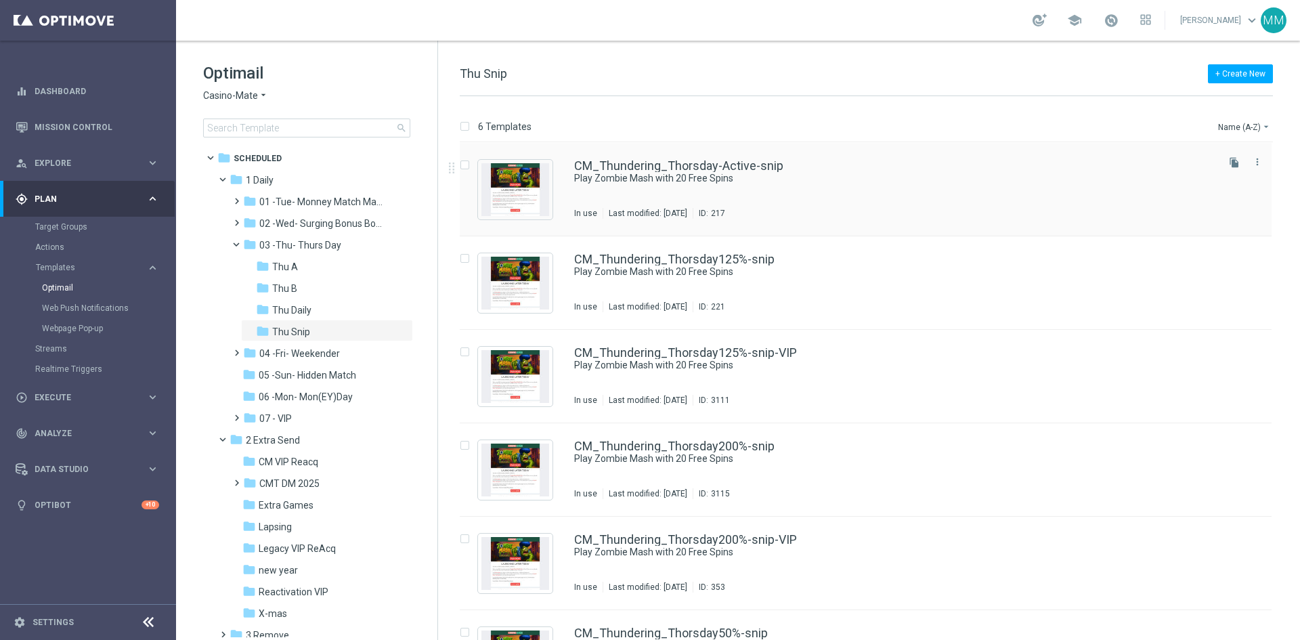
click at [674, 193] on div "CM_Thundering_Thorsday-Active-snip Play Zombie Mash with 20 Free Spins In use L…" at bounding box center [894, 189] width 641 height 59
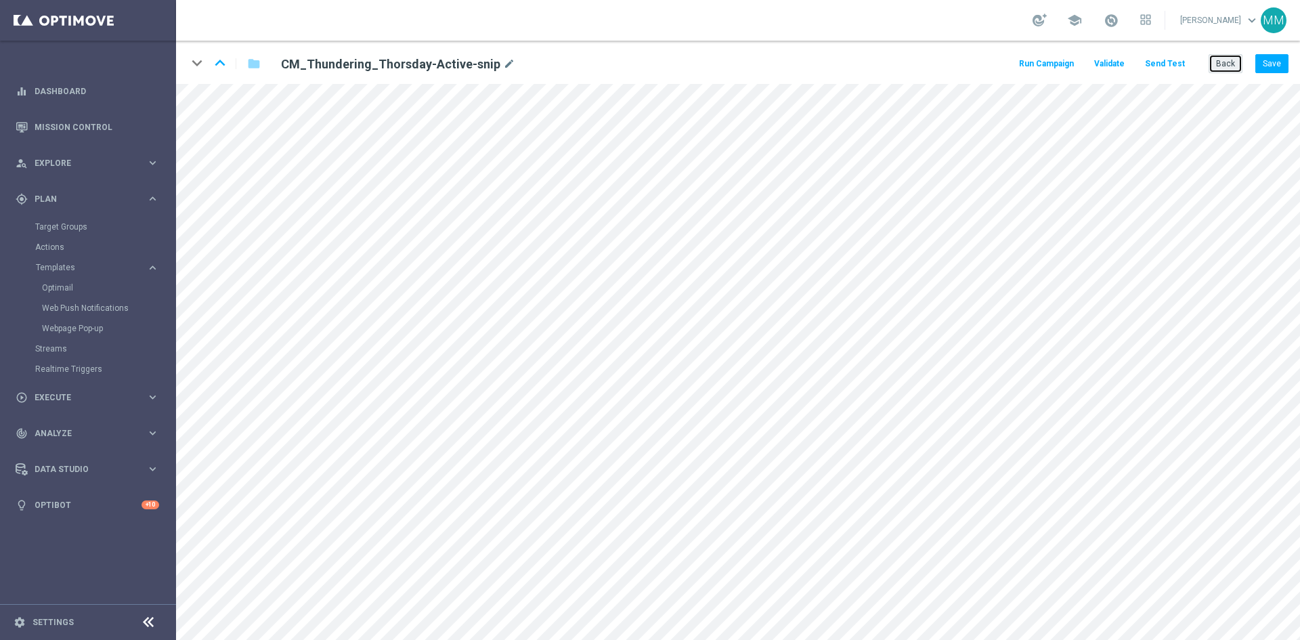
drag, startPoint x: 1217, startPoint y: 62, endPoint x: 1206, endPoint y: 72, distance: 14.9
click at [1216, 63] on button "Back" at bounding box center [1226, 63] width 34 height 19
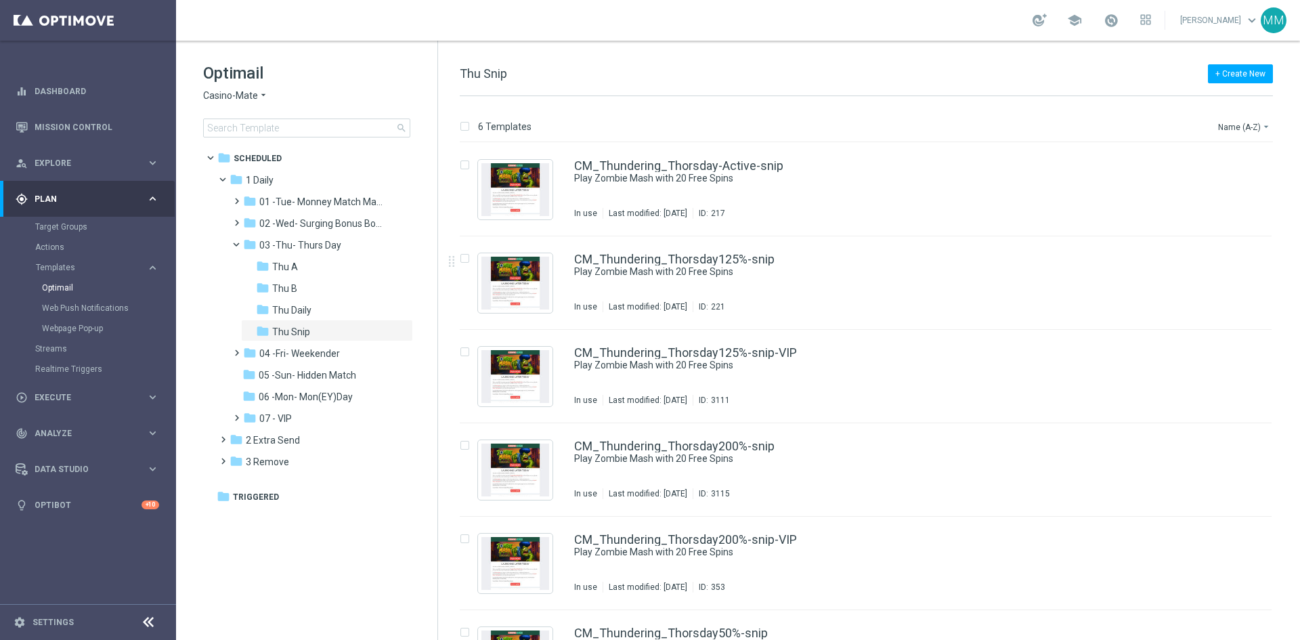
click at [770, 289] on div "CM_Thundering_Thorsday125%-snip Play Zombie Mash with 20 Free Spins In use Last…" at bounding box center [894, 282] width 641 height 59
